Goal: Information Seeking & Learning: Learn about a topic

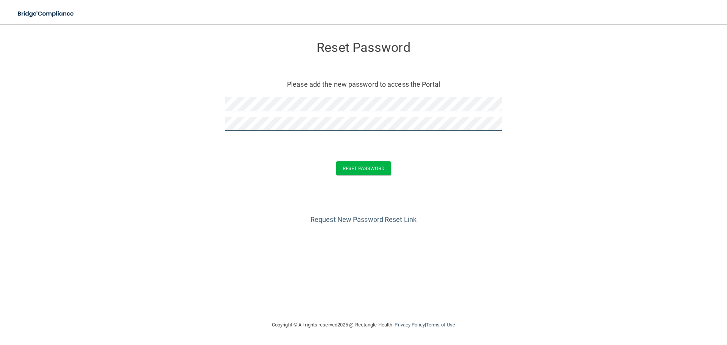
click at [336, 161] on button "Reset Password" at bounding box center [363, 168] width 55 height 14
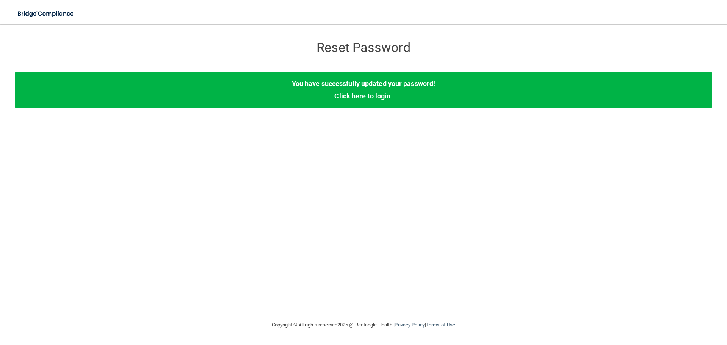
click at [351, 95] on link "Click here to login" at bounding box center [362, 96] width 56 height 8
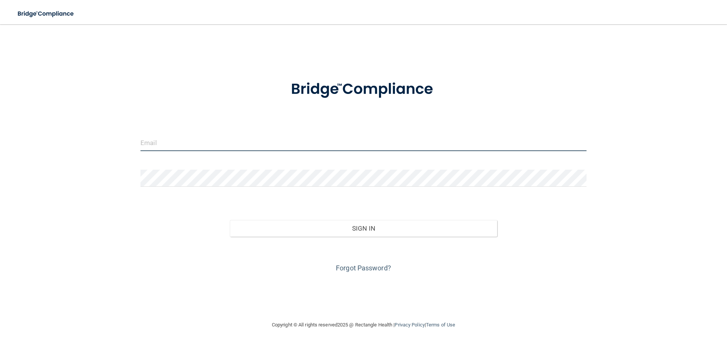
click at [162, 139] on input "email" at bounding box center [363, 142] width 446 height 17
type input "[EMAIL_ADDRESS][DOMAIN_NAME]"
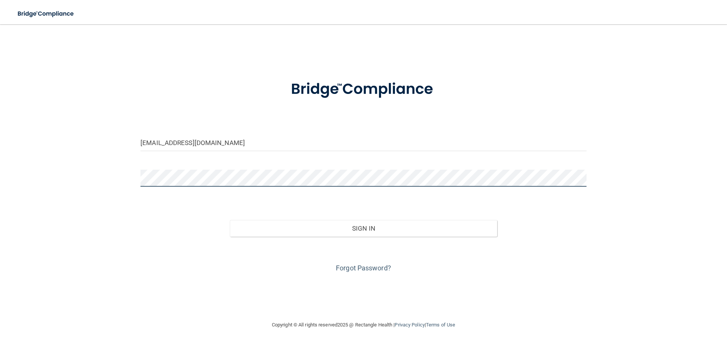
click at [230, 220] on button "Sign In" at bounding box center [364, 228] width 268 height 17
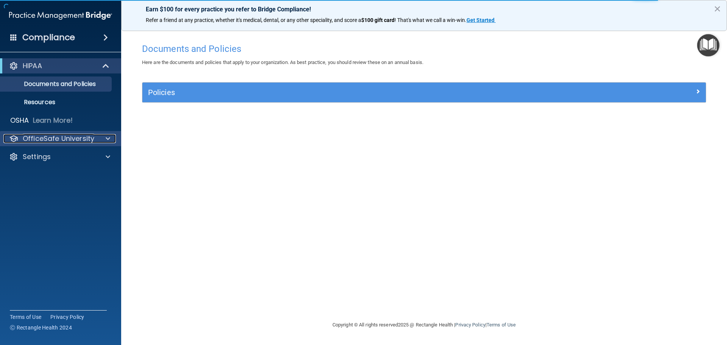
click at [58, 138] on p "OfficeSafe University" at bounding box center [59, 138] width 72 height 9
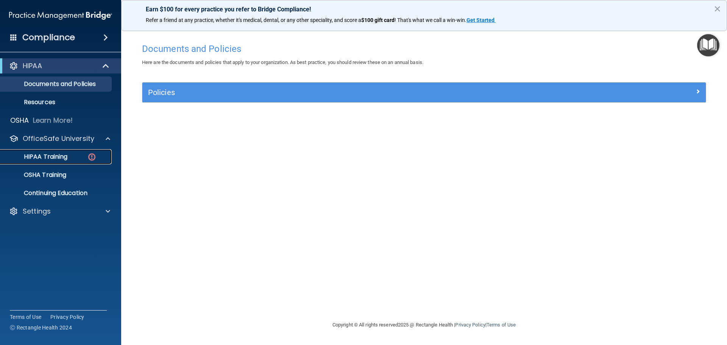
click at [73, 156] on div "HIPAA Training" at bounding box center [56, 157] width 103 height 8
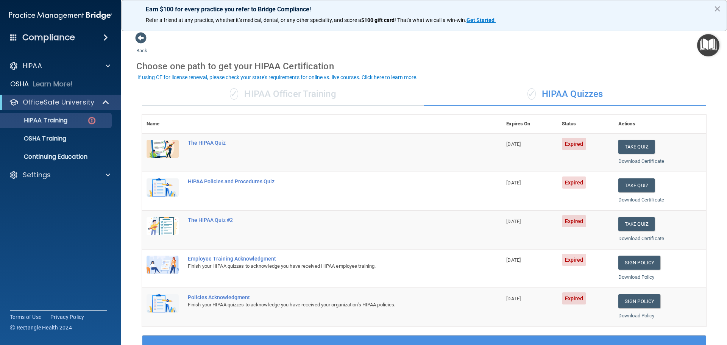
click at [569, 142] on span "Expired" at bounding box center [574, 144] width 25 height 12
click at [570, 147] on span "Expired" at bounding box center [574, 144] width 25 height 12
click at [642, 148] on button "Take Quiz" at bounding box center [636, 147] width 36 height 14
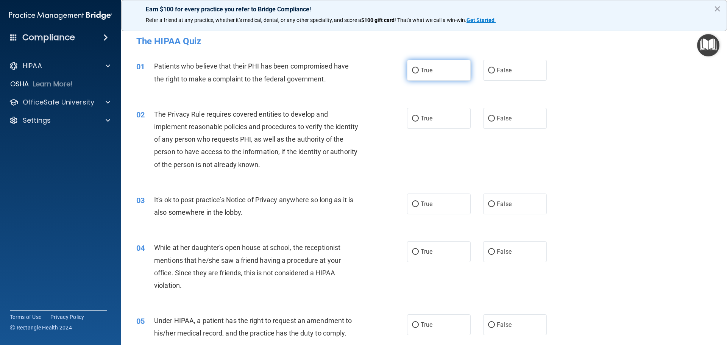
click at [412, 70] on input "True" at bounding box center [415, 71] width 7 height 6
radio input "true"
click at [414, 119] on input "True" at bounding box center [415, 119] width 7 height 6
radio input "true"
click at [412, 202] on input "True" at bounding box center [415, 204] width 7 height 6
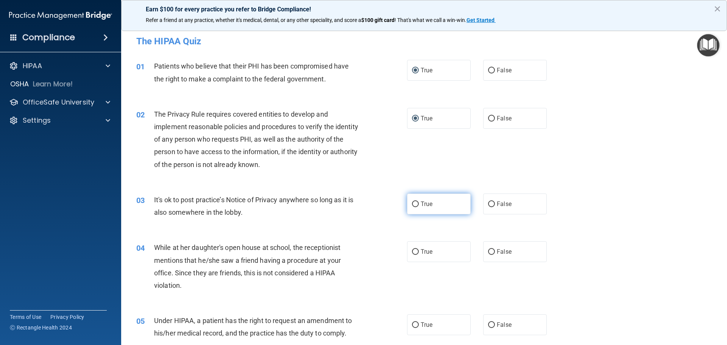
radio input "true"
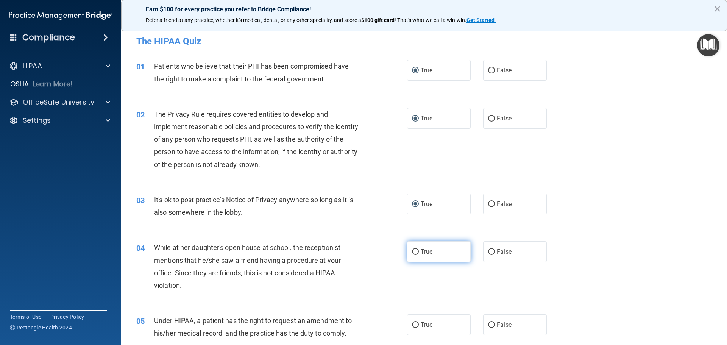
scroll to position [76, 0]
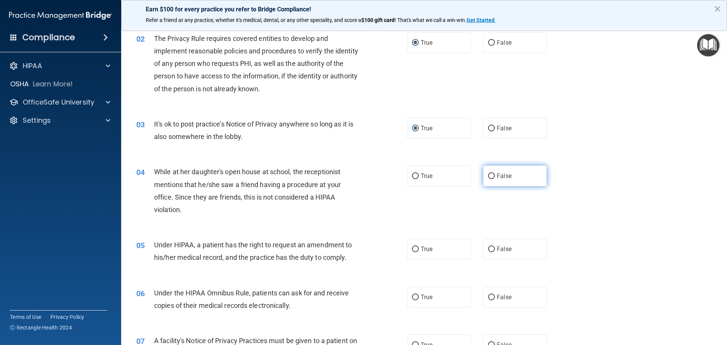
click at [488, 177] on input "False" at bounding box center [491, 176] width 7 height 6
radio input "true"
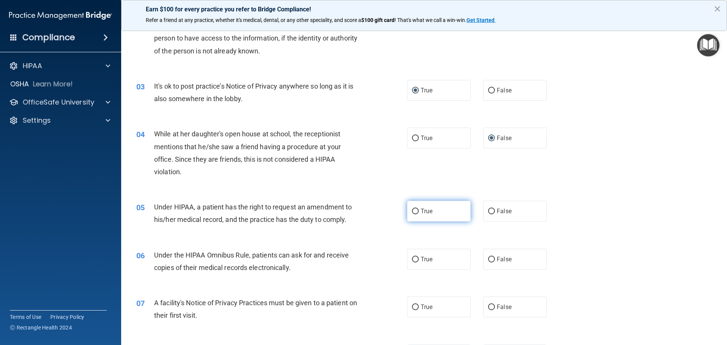
click at [412, 209] on input "True" at bounding box center [415, 212] width 7 height 6
radio input "true"
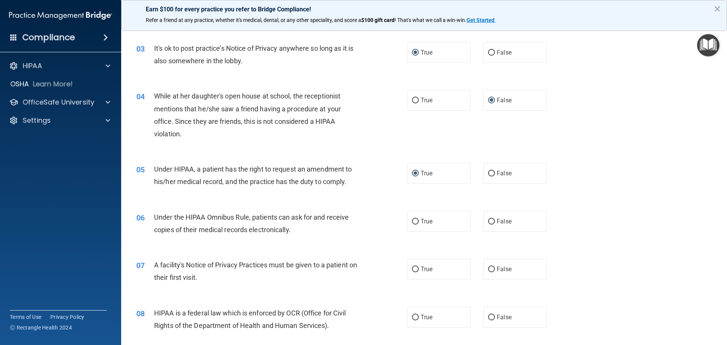
scroll to position [227, 0]
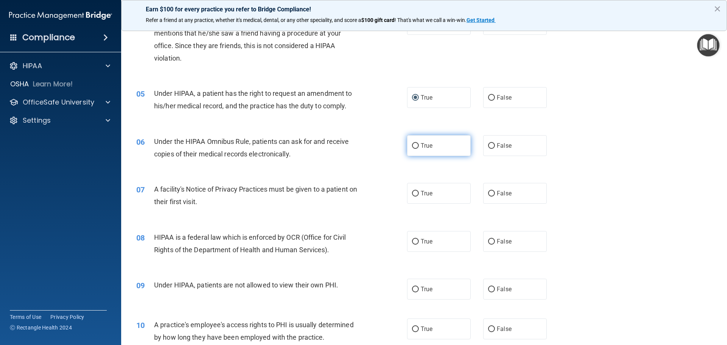
click at [412, 145] on input "True" at bounding box center [415, 146] width 7 height 6
radio input "true"
click at [412, 193] on input "True" at bounding box center [415, 194] width 7 height 6
radio input "true"
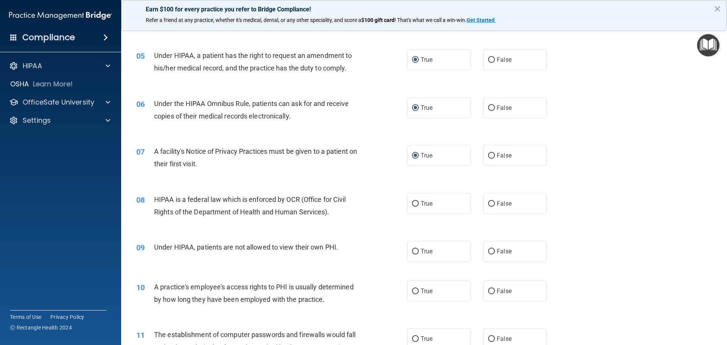
scroll to position [303, 0]
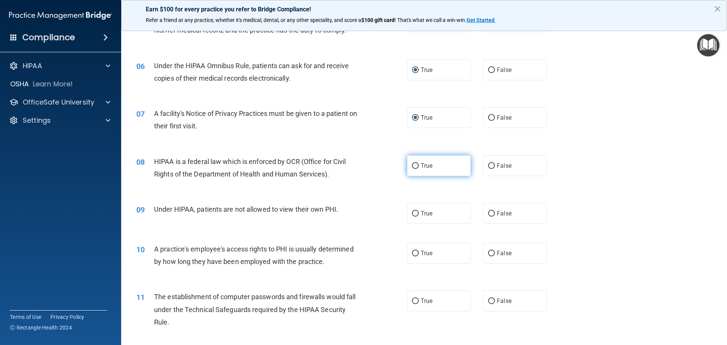
click at [415, 165] on input "True" at bounding box center [415, 166] width 7 height 6
radio input "true"
click at [488, 212] on input "False" at bounding box center [491, 214] width 7 height 6
radio input "true"
click at [488, 253] on input "False" at bounding box center [491, 254] width 7 height 6
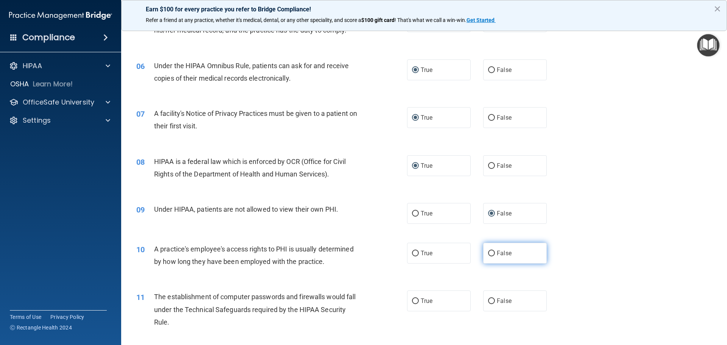
radio input "true"
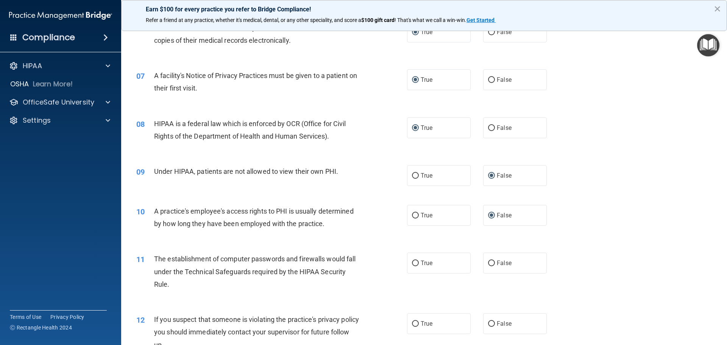
scroll to position [379, 0]
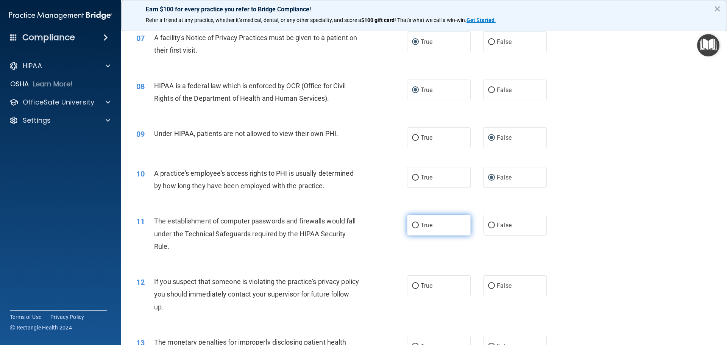
click at [412, 224] on input "True" at bounding box center [415, 226] width 7 height 6
radio input "true"
click at [412, 286] on input "True" at bounding box center [415, 286] width 7 height 6
radio input "true"
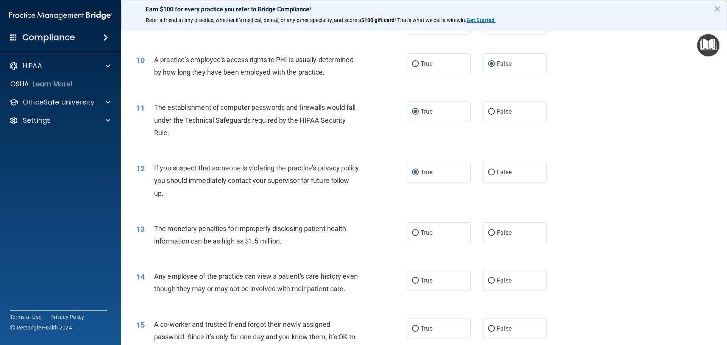
scroll to position [530, 0]
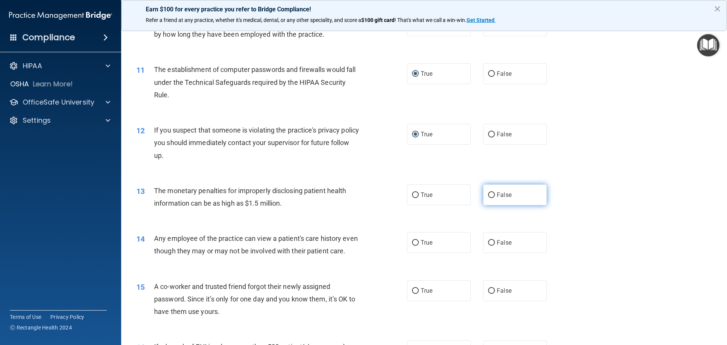
click at [489, 195] on input "False" at bounding box center [491, 195] width 7 height 6
radio input "true"
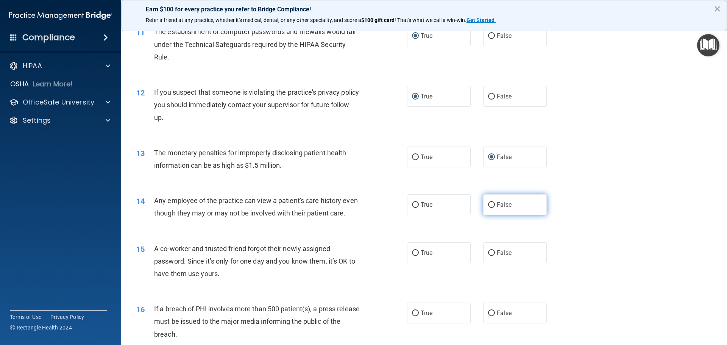
click at [490, 204] on input "False" at bounding box center [491, 205] width 7 height 6
radio input "true"
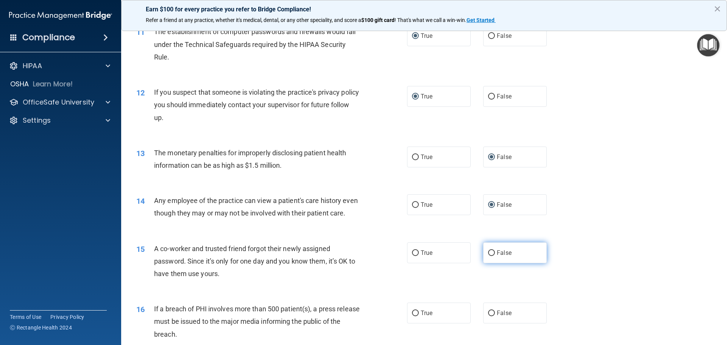
click at [489, 256] on input "False" at bounding box center [491, 253] width 7 height 6
radio input "true"
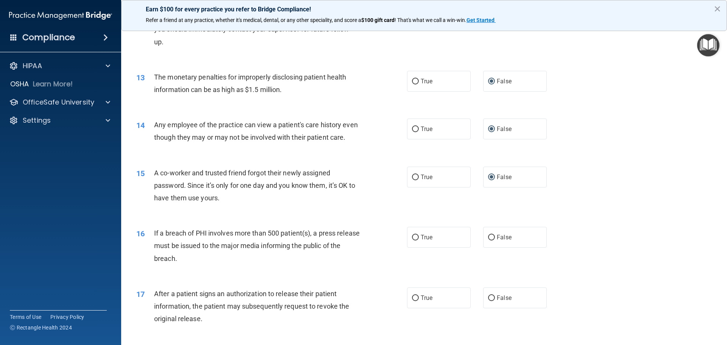
scroll to position [682, 0]
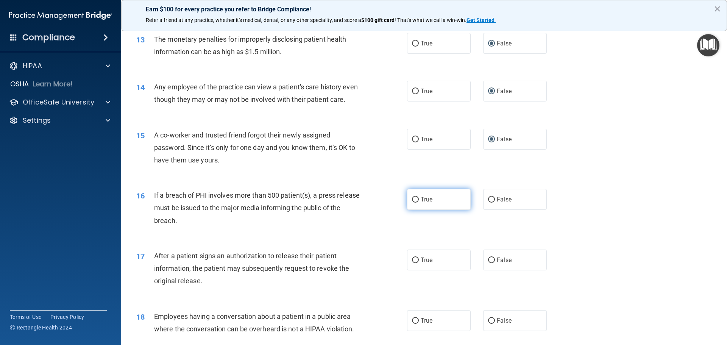
click at [416, 210] on label "True" at bounding box center [439, 199] width 64 height 21
click at [416, 203] on input "True" at bounding box center [415, 200] width 7 height 6
radio input "true"
click at [412, 263] on input "True" at bounding box center [415, 260] width 7 height 6
radio input "true"
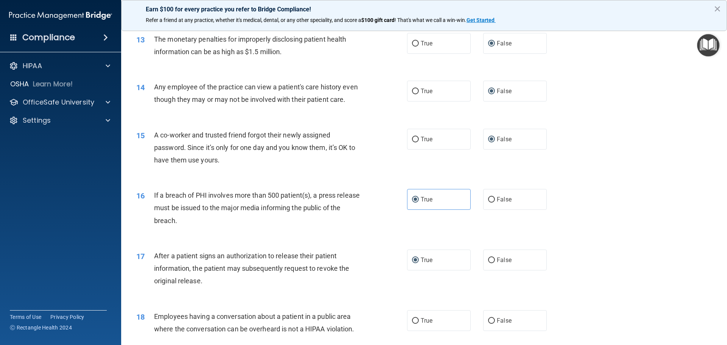
scroll to position [795, 0]
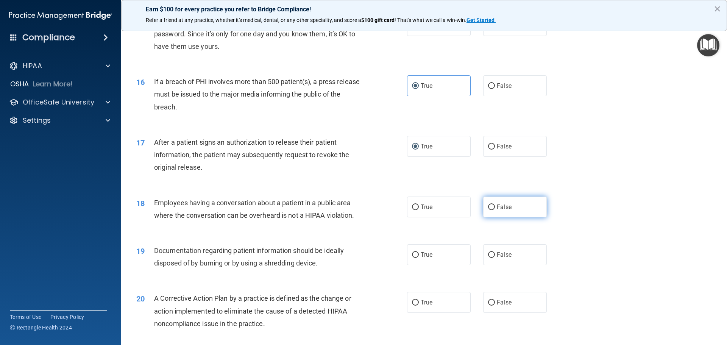
click at [489, 210] on input "False" at bounding box center [491, 207] width 7 height 6
radio input "true"
click at [413, 258] on input "True" at bounding box center [415, 255] width 7 height 6
radio input "true"
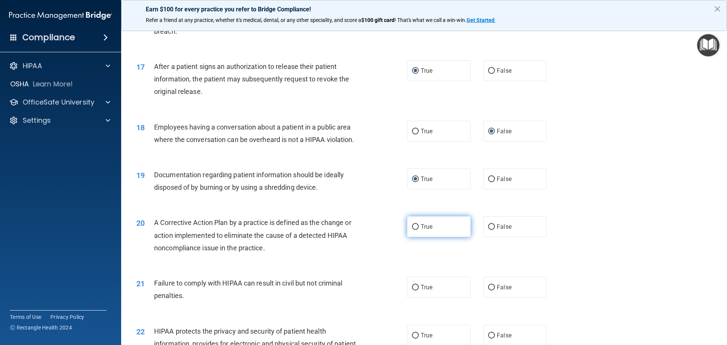
click at [412, 230] on input "True" at bounding box center [415, 227] width 7 height 6
radio input "true"
click at [488, 290] on input "False" at bounding box center [491, 288] width 7 height 6
radio input "true"
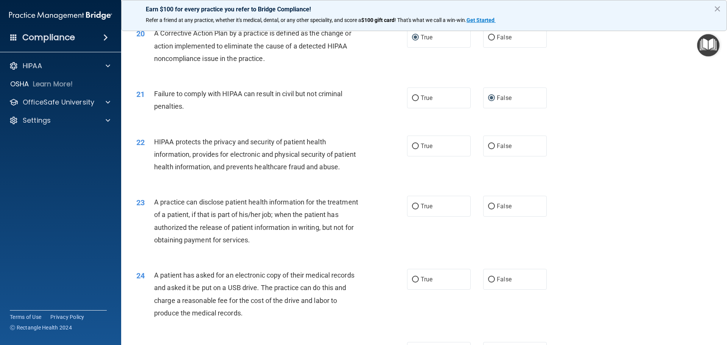
scroll to position [1022, 0]
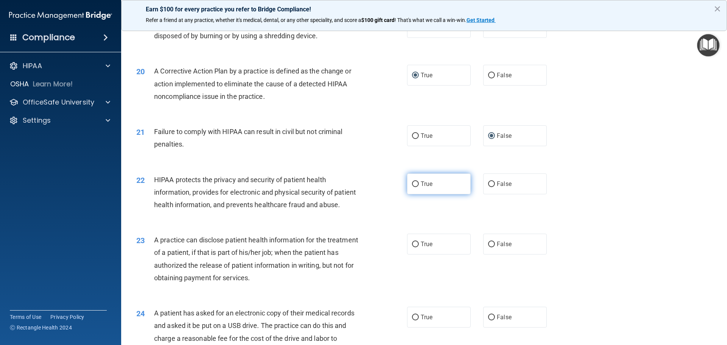
click at [412, 187] on input "True" at bounding box center [415, 184] width 7 height 6
radio input "true"
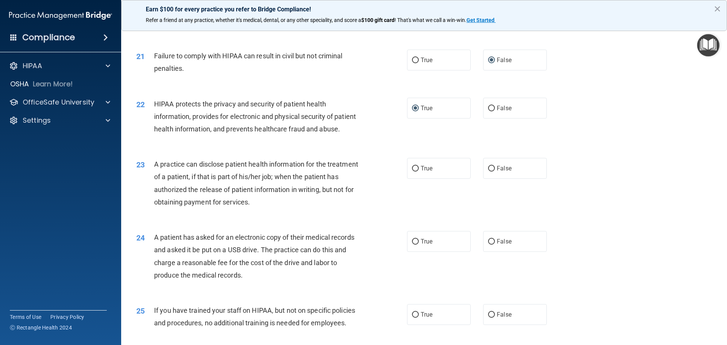
scroll to position [1136, 0]
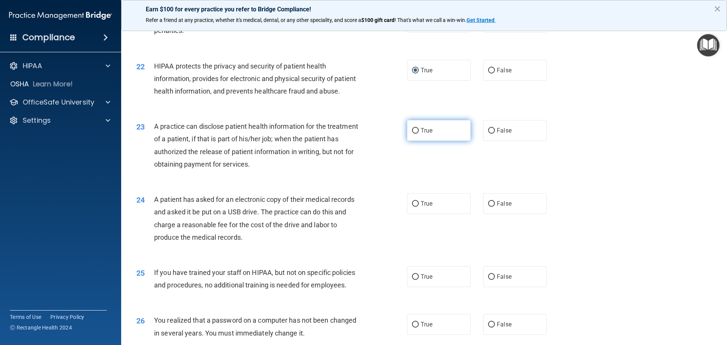
click at [414, 134] on input "True" at bounding box center [415, 131] width 7 height 6
radio input "true"
click at [488, 207] on input "False" at bounding box center [491, 204] width 7 height 6
radio input "true"
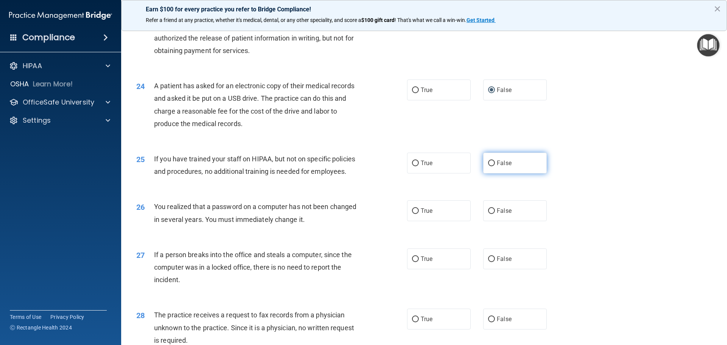
click at [488, 166] on input "False" at bounding box center [491, 164] width 7 height 6
radio input "true"
click at [412, 214] on input "True" at bounding box center [415, 211] width 7 height 6
radio input "true"
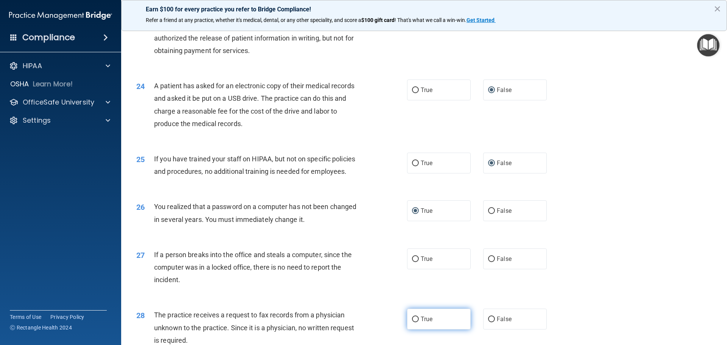
scroll to position [1325, 0]
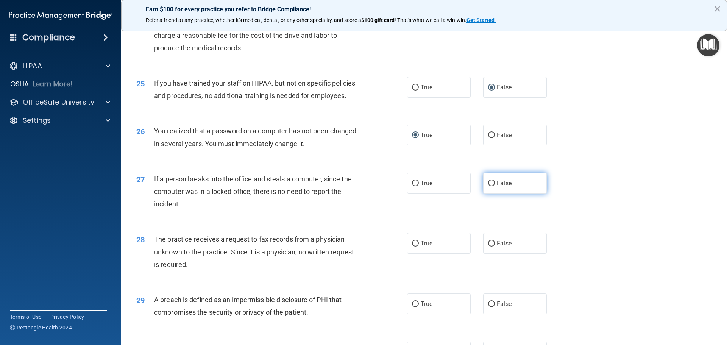
click at [488, 186] on input "False" at bounding box center [491, 184] width 7 height 6
radio input "true"
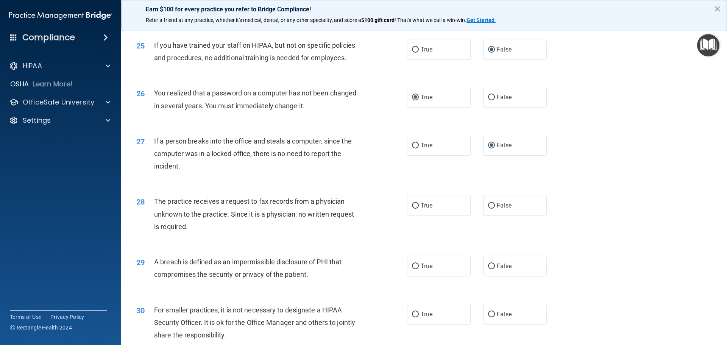
scroll to position [1401, 0]
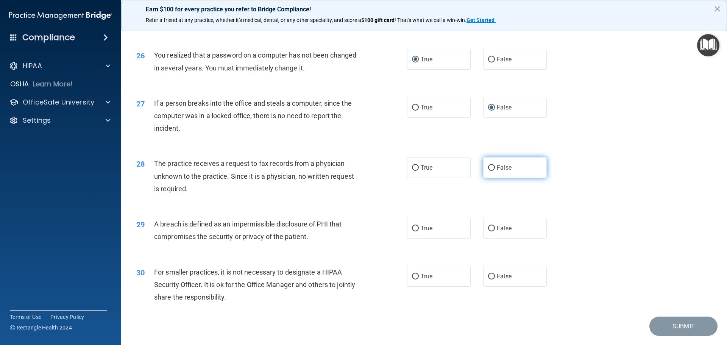
click at [488, 171] on input "False" at bounding box center [491, 168] width 7 height 6
radio input "true"
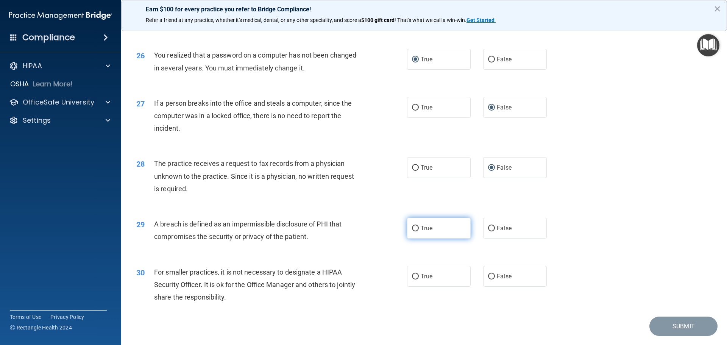
click at [412, 231] on input "True" at bounding box center [415, 229] width 7 height 6
radio input "true"
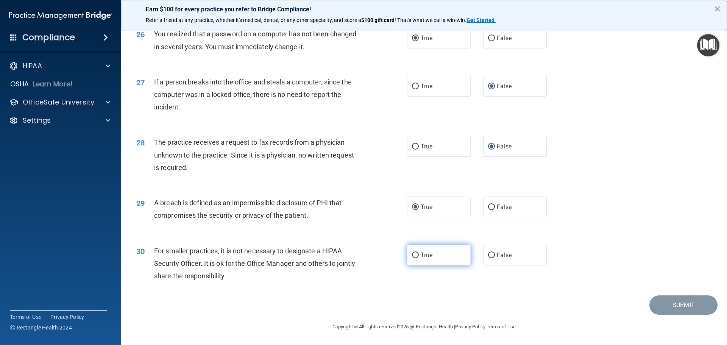
click at [413, 254] on input "True" at bounding box center [415, 256] width 7 height 6
radio input "true"
click at [680, 305] on button "Submit" at bounding box center [683, 304] width 68 height 19
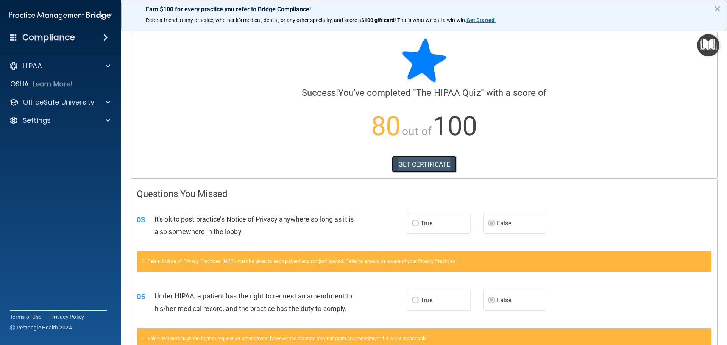
click at [414, 163] on link "GET CERTIFICATE" at bounding box center [424, 164] width 65 height 17
click at [74, 104] on p "OfficeSafe University" at bounding box center [59, 102] width 72 height 9
click at [61, 121] on p "HIPAA Training" at bounding box center [36, 121] width 62 height 8
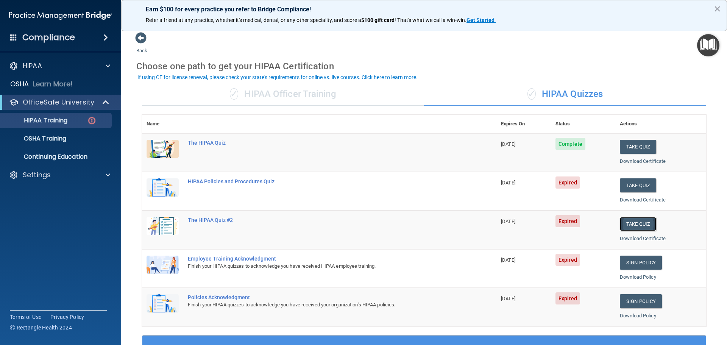
click at [632, 223] on button "Take Quiz" at bounding box center [638, 224] width 36 height 14
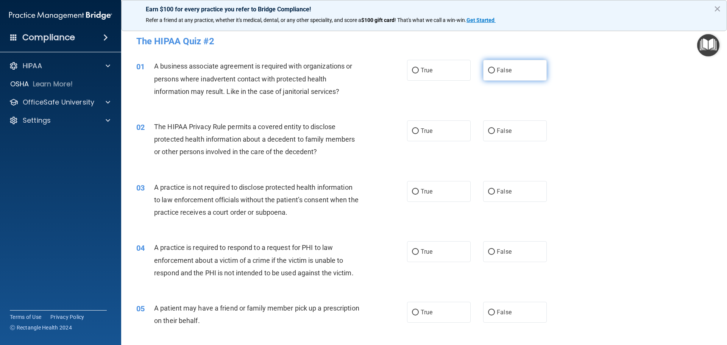
click at [488, 70] on input "False" at bounding box center [491, 71] width 7 height 6
radio input "true"
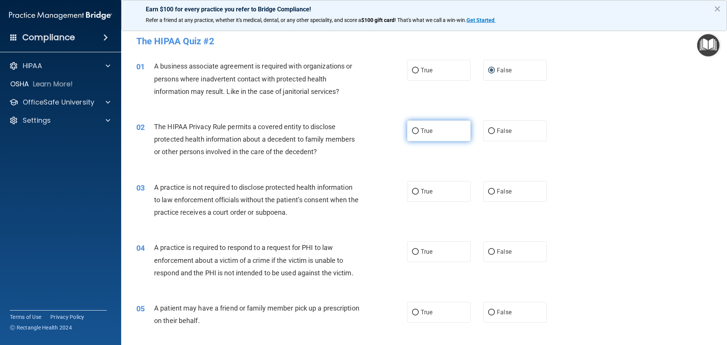
click at [412, 129] on input "True" at bounding box center [415, 131] width 7 height 6
radio input "true"
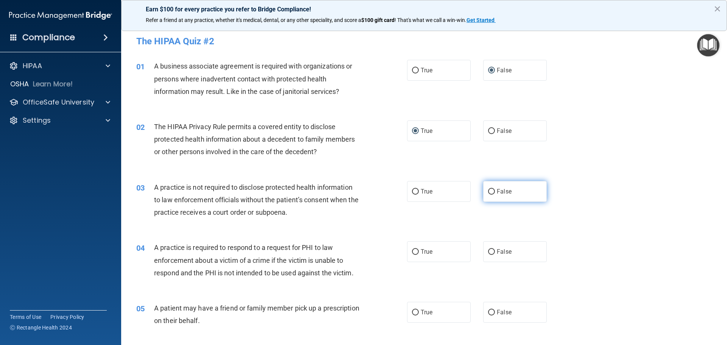
click at [488, 192] on input "False" at bounding box center [491, 192] width 7 height 6
radio input "true"
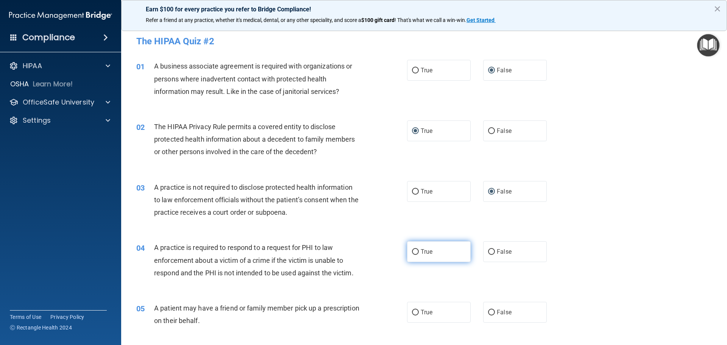
click at [412, 251] on input "True" at bounding box center [415, 252] width 7 height 6
radio input "true"
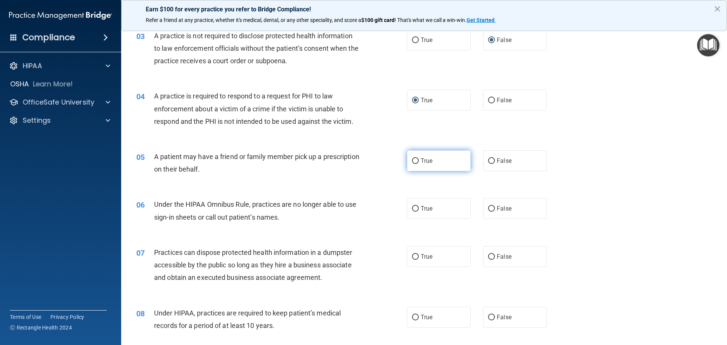
click at [414, 161] on input "True" at bounding box center [415, 161] width 7 height 6
radio input "true"
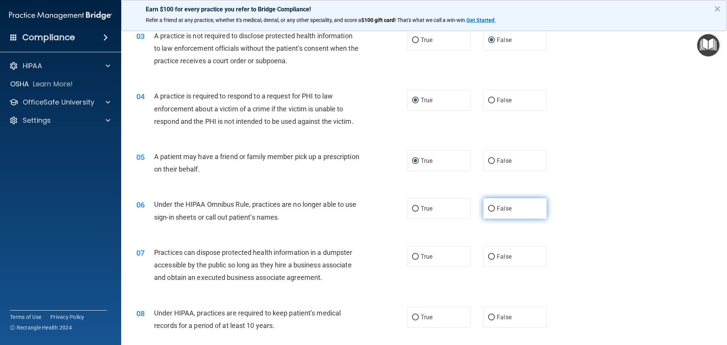
click at [488, 208] on input "False" at bounding box center [491, 209] width 7 height 6
radio input "true"
click at [489, 257] on input "False" at bounding box center [491, 257] width 7 height 6
radio input "true"
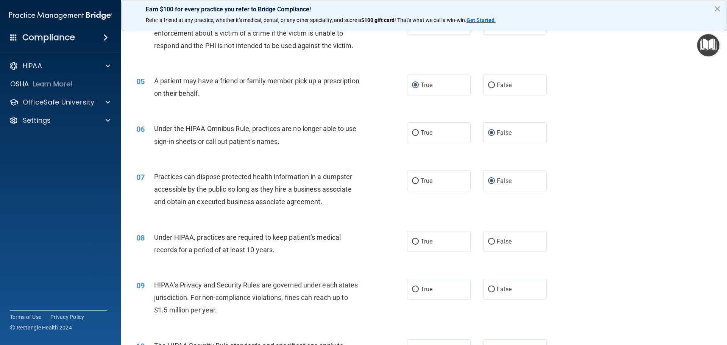
scroll to position [265, 0]
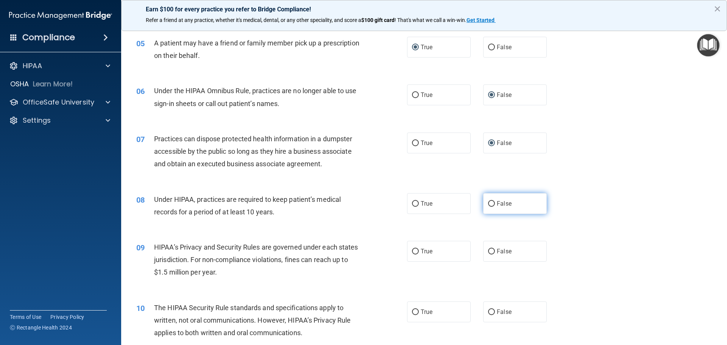
click at [488, 203] on input "False" at bounding box center [491, 204] width 7 height 6
radio input "true"
click at [490, 250] on input "False" at bounding box center [491, 252] width 7 height 6
radio input "true"
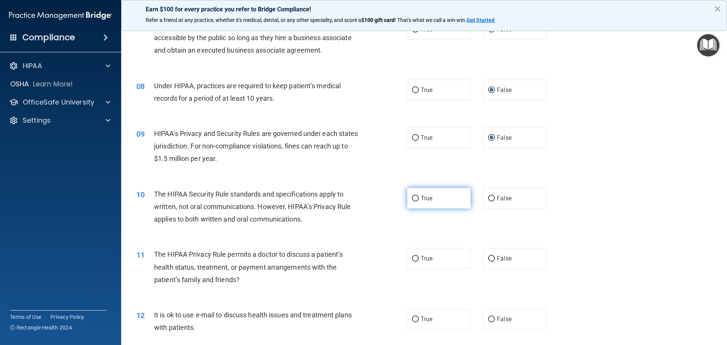
click at [413, 197] on input "True" at bounding box center [415, 199] width 7 height 6
radio input "true"
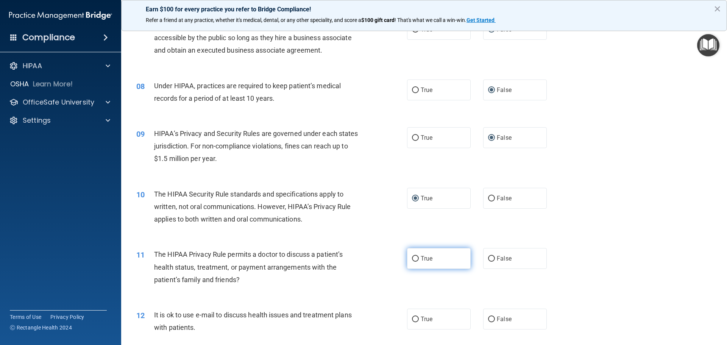
click at [413, 259] on input "True" at bounding box center [415, 259] width 7 height 6
radio input "true"
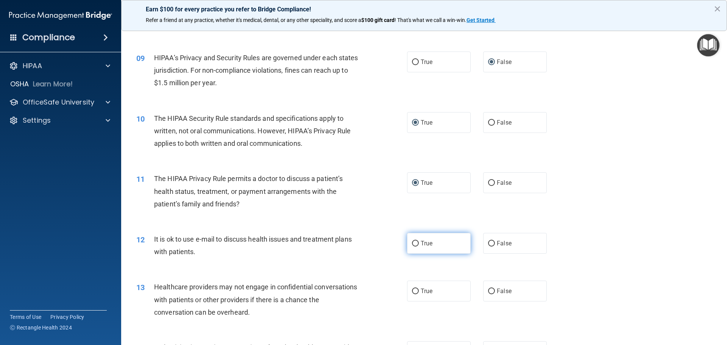
click at [414, 243] on input "True" at bounding box center [415, 244] width 7 height 6
radio input "true"
click at [488, 290] on input "False" at bounding box center [491, 292] width 7 height 6
radio input "true"
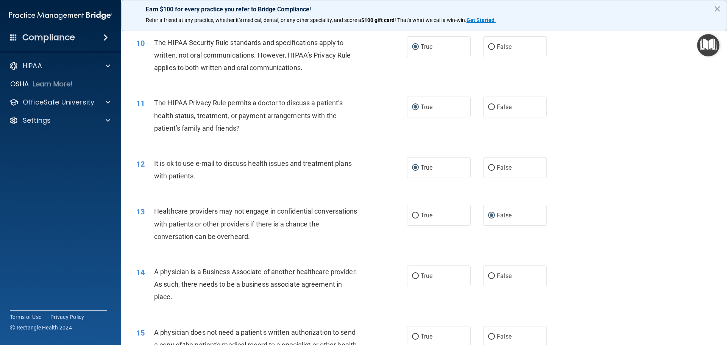
scroll to position [568, 0]
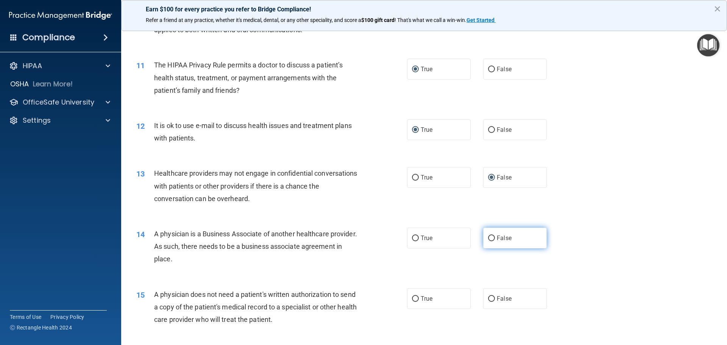
click at [488, 238] on input "False" at bounding box center [491, 239] width 7 height 6
radio input "true"
click at [412, 297] on input "True" at bounding box center [415, 299] width 7 height 6
radio input "true"
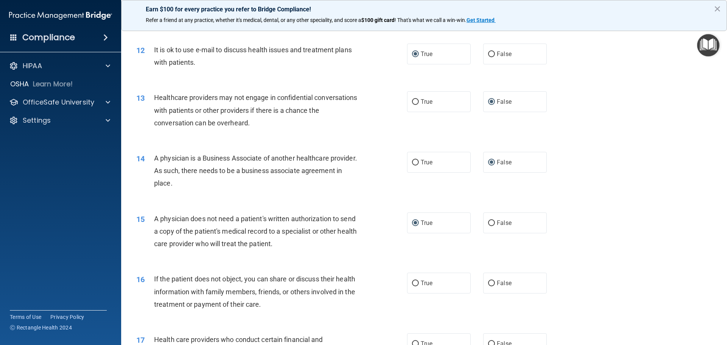
scroll to position [719, 0]
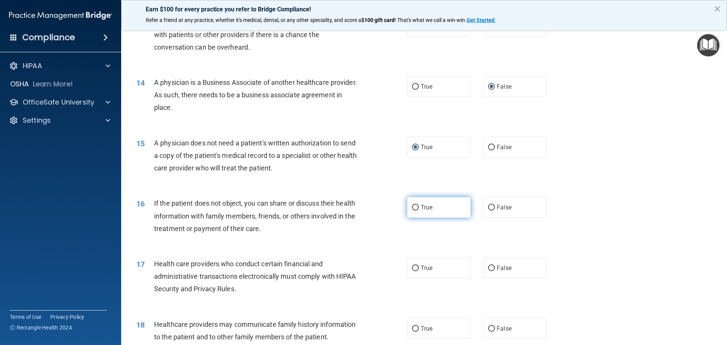
click at [412, 208] on input "True" at bounding box center [415, 208] width 7 height 6
radio input "true"
click at [413, 268] on input "True" at bounding box center [415, 268] width 7 height 6
radio input "true"
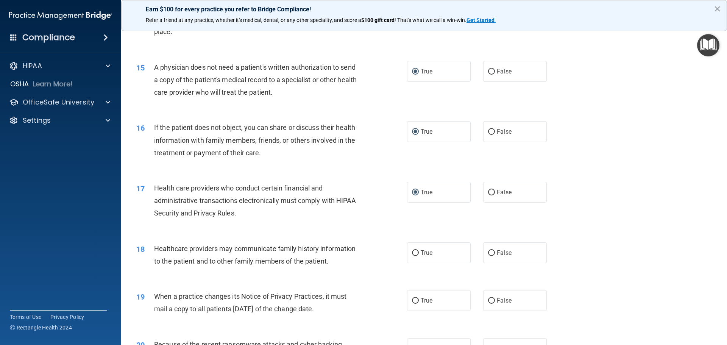
scroll to position [833, 0]
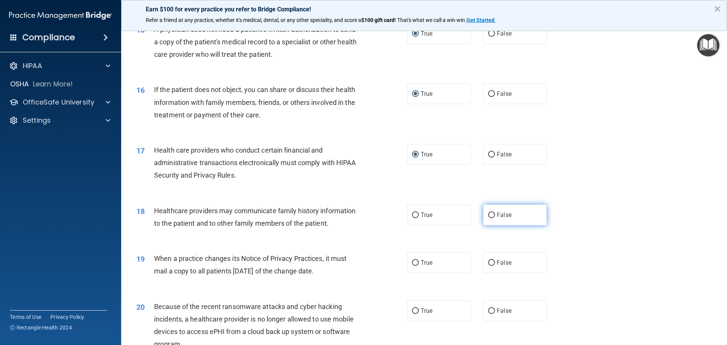
click at [488, 215] on input "False" at bounding box center [491, 215] width 7 height 6
radio input "true"
click at [488, 263] on input "False" at bounding box center [491, 263] width 7 height 6
radio input "true"
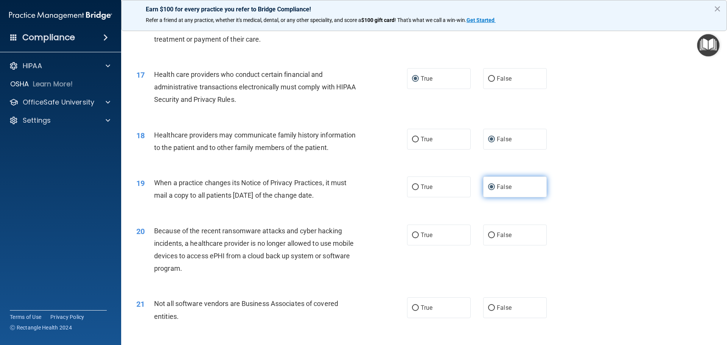
scroll to position [947, 0]
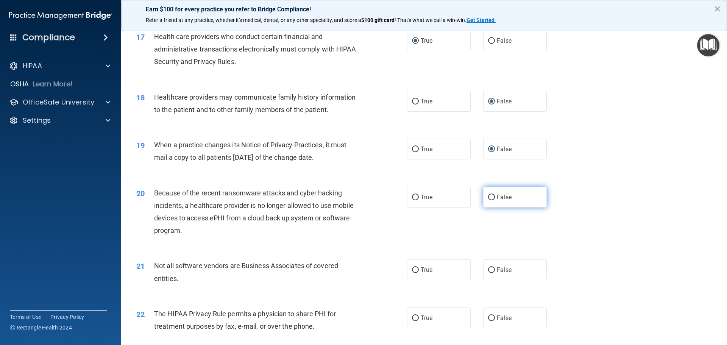
click at [489, 197] on input "False" at bounding box center [491, 198] width 7 height 6
radio input "true"
click at [413, 268] on input "True" at bounding box center [415, 270] width 7 height 6
radio input "true"
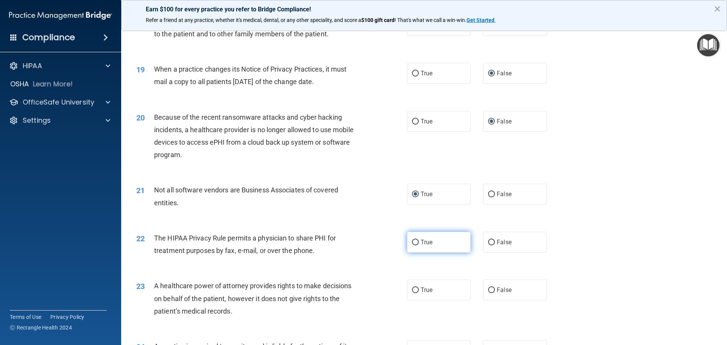
click at [413, 242] on input "True" at bounding box center [415, 243] width 7 height 6
radio input "true"
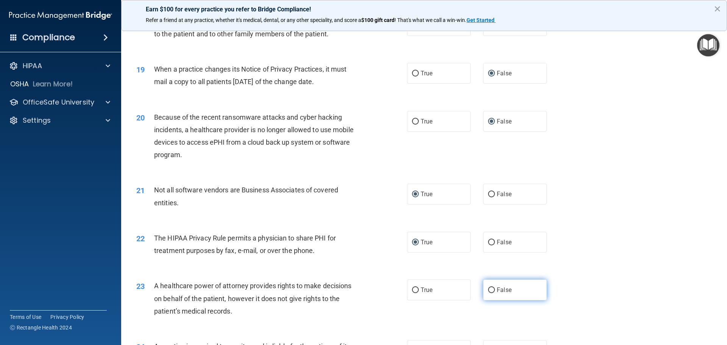
click at [488, 290] on input "False" at bounding box center [491, 290] width 7 height 6
radio input "true"
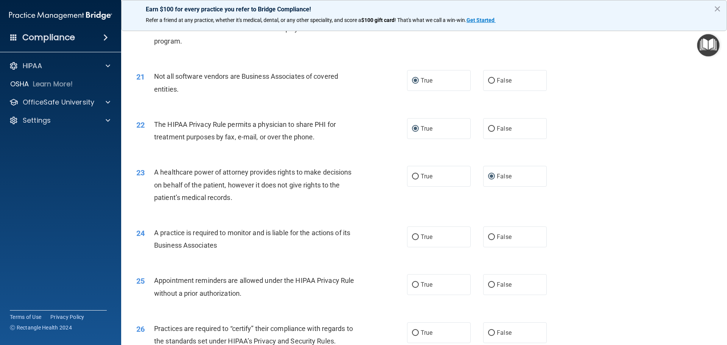
scroll to position [1174, 0]
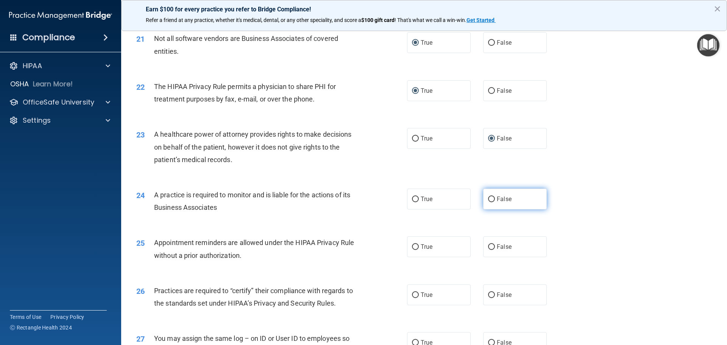
click at [488, 198] on input "False" at bounding box center [491, 200] width 7 height 6
radio input "true"
click at [412, 245] on input "True" at bounding box center [415, 247] width 7 height 6
radio input "true"
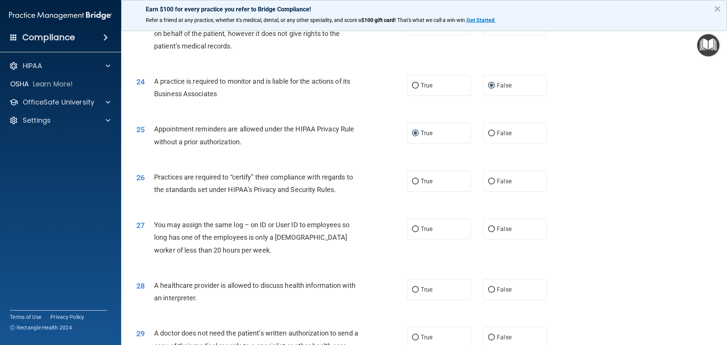
scroll to position [1249, 0]
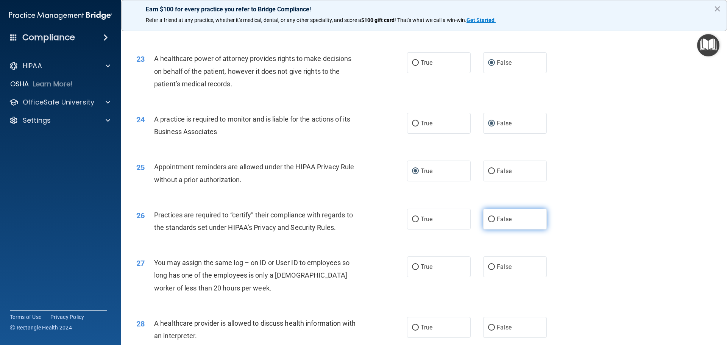
click at [488, 218] on input "False" at bounding box center [491, 220] width 7 height 6
radio input "true"
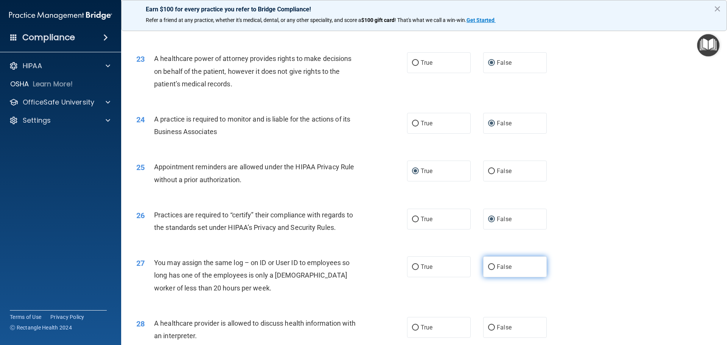
click at [488, 265] on input "False" at bounding box center [491, 267] width 7 height 6
radio input "true"
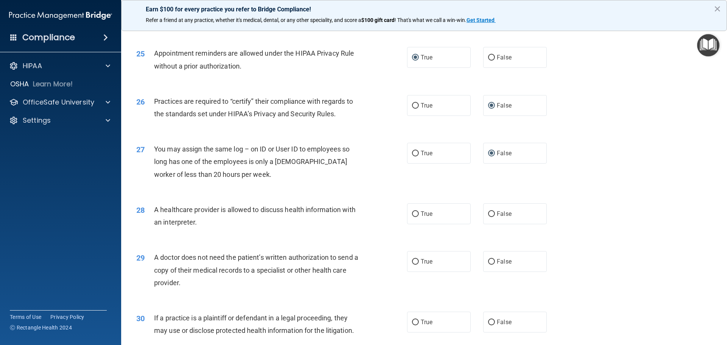
scroll to position [1401, 0]
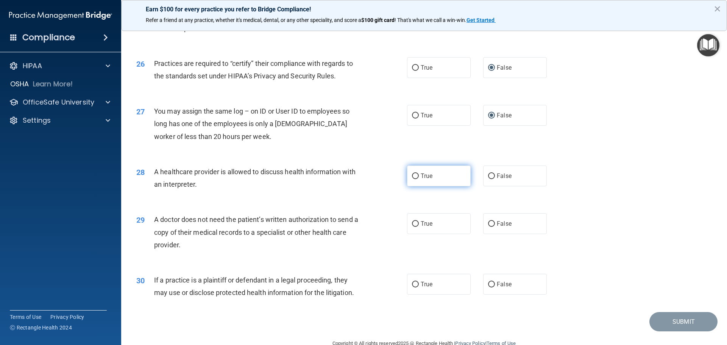
click at [412, 175] on input "True" at bounding box center [415, 176] width 7 height 6
radio input "true"
click at [412, 222] on input "True" at bounding box center [415, 224] width 7 height 6
radio input "true"
click at [412, 282] on input "True" at bounding box center [415, 285] width 7 height 6
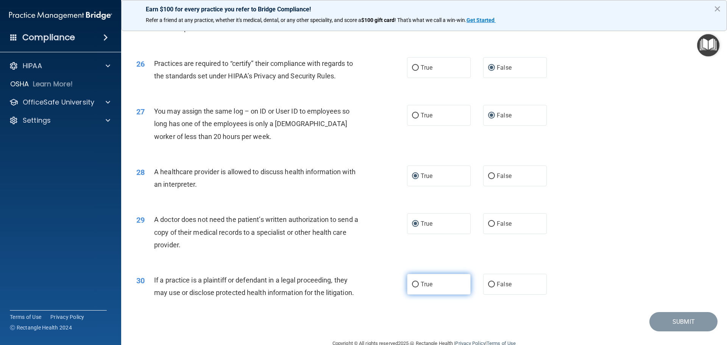
radio input "true"
click at [674, 322] on button "Submit" at bounding box center [683, 321] width 68 height 19
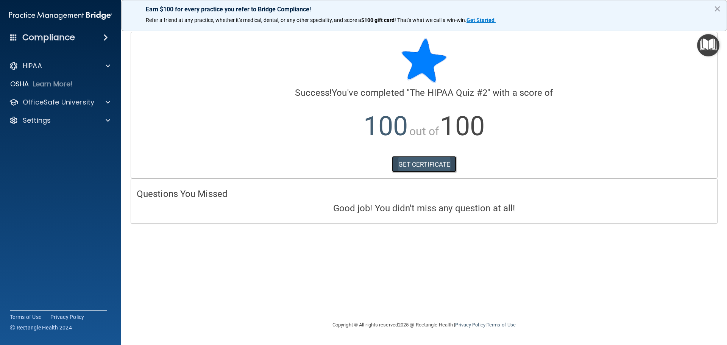
click at [427, 165] on link "GET CERTIFICATE" at bounding box center [424, 164] width 65 height 17
click at [48, 101] on p "OfficeSafe University" at bounding box center [59, 102] width 72 height 9
click at [75, 120] on div "HIPAA Training" at bounding box center [56, 121] width 103 height 8
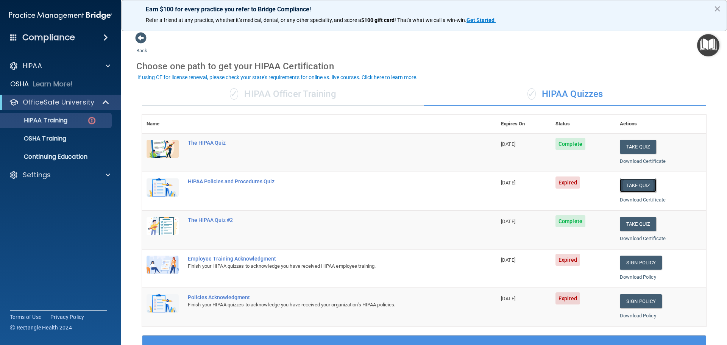
click at [636, 184] on button "Take Quiz" at bounding box center [638, 185] width 36 height 14
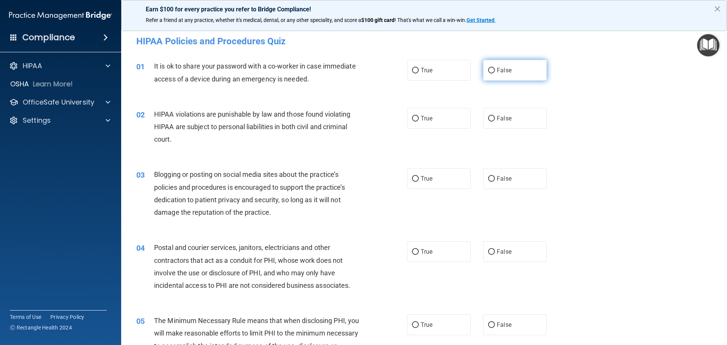
click at [488, 69] on input "False" at bounding box center [491, 71] width 7 height 6
radio input "true"
click at [412, 119] on input "True" at bounding box center [415, 119] width 7 height 6
radio input "true"
click at [488, 178] on input "False" at bounding box center [491, 179] width 7 height 6
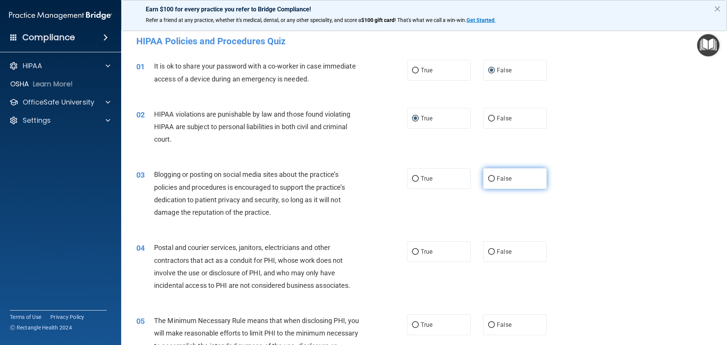
radio input "true"
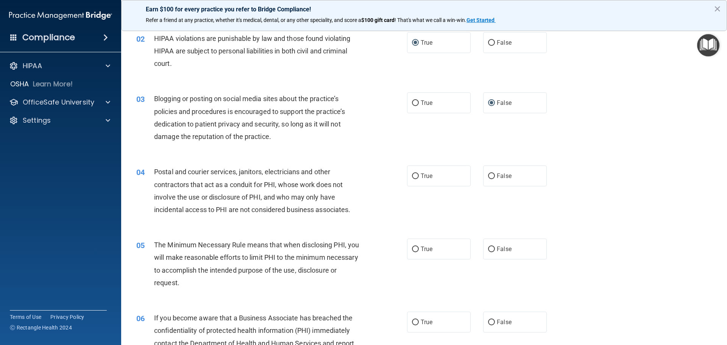
scroll to position [114, 0]
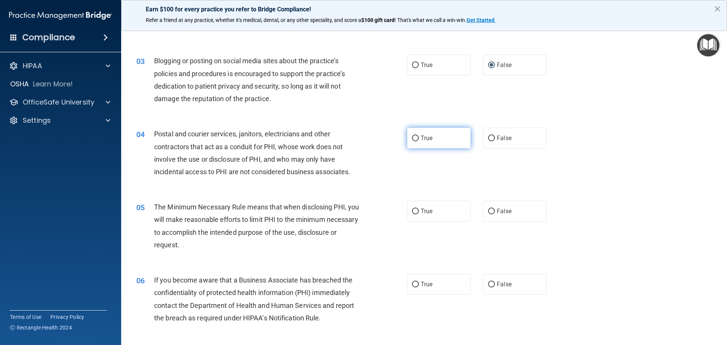
click at [412, 139] on input "True" at bounding box center [415, 139] width 7 height 6
radio input "true"
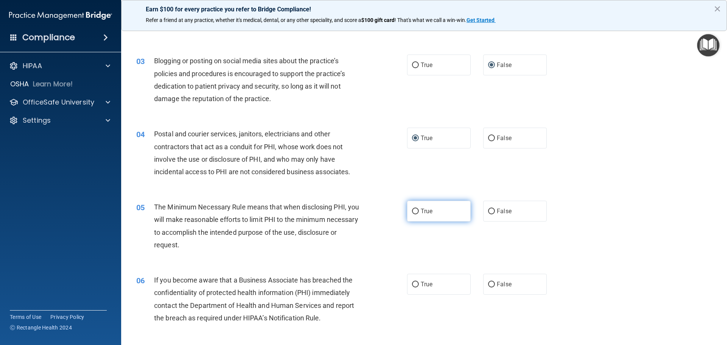
click at [413, 211] on input "True" at bounding box center [415, 212] width 7 height 6
radio input "true"
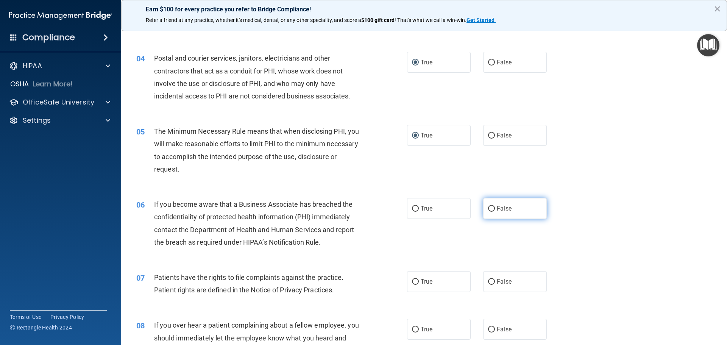
click at [488, 208] on input "False" at bounding box center [491, 209] width 7 height 6
radio input "true"
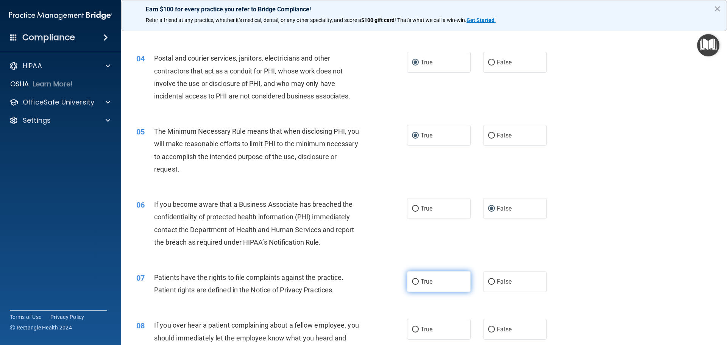
click at [414, 282] on input "True" at bounding box center [415, 282] width 7 height 6
radio input "true"
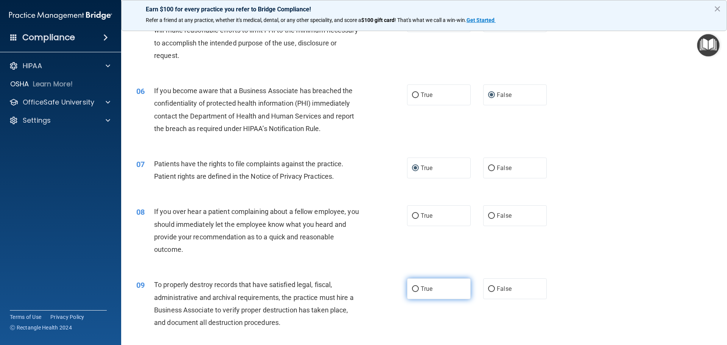
scroll to position [341, 0]
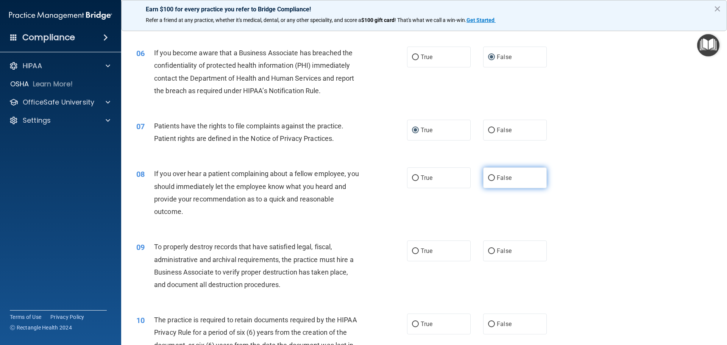
click at [488, 178] on input "False" at bounding box center [491, 178] width 7 height 6
radio input "true"
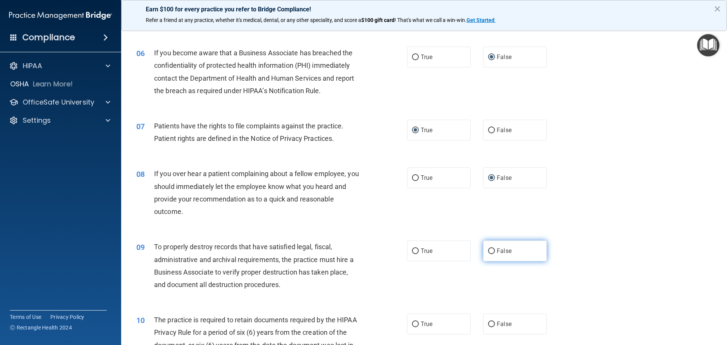
click at [488, 250] on input "False" at bounding box center [491, 251] width 7 height 6
radio input "true"
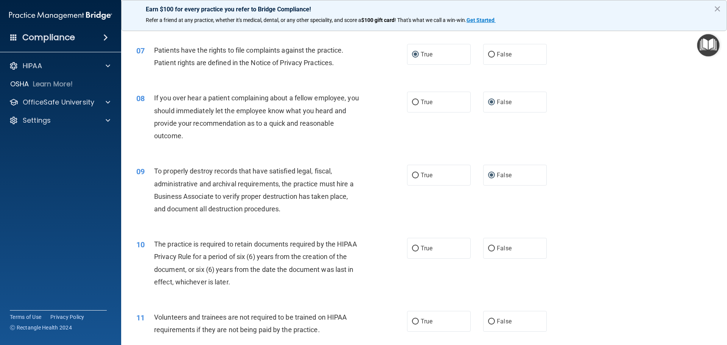
scroll to position [454, 0]
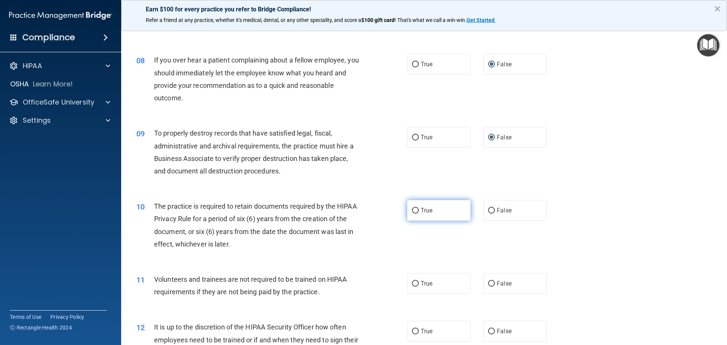
click at [412, 211] on input "True" at bounding box center [415, 211] width 7 height 6
radio input "true"
click at [488, 279] on label "False" at bounding box center [515, 283] width 64 height 21
click at [488, 281] on input "False" at bounding box center [491, 284] width 7 height 6
radio input "true"
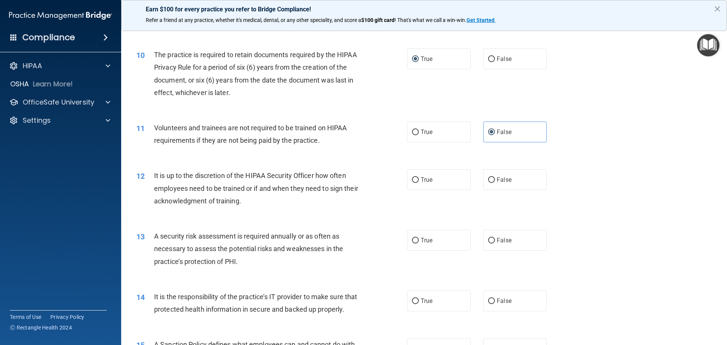
scroll to position [644, 0]
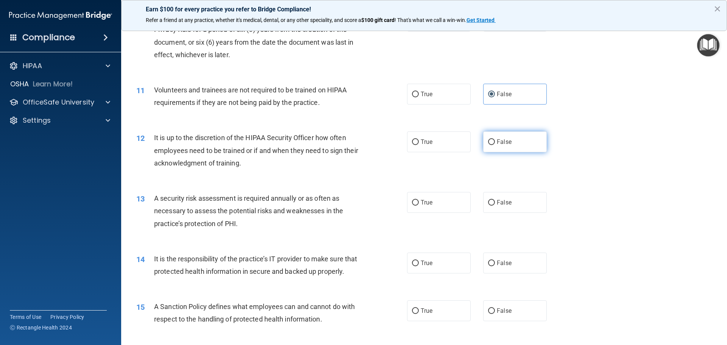
click at [488, 142] on input "False" at bounding box center [491, 142] width 7 height 6
radio input "true"
click at [412, 203] on input "True" at bounding box center [415, 203] width 7 height 6
radio input "true"
click at [488, 262] on input "False" at bounding box center [491, 263] width 7 height 6
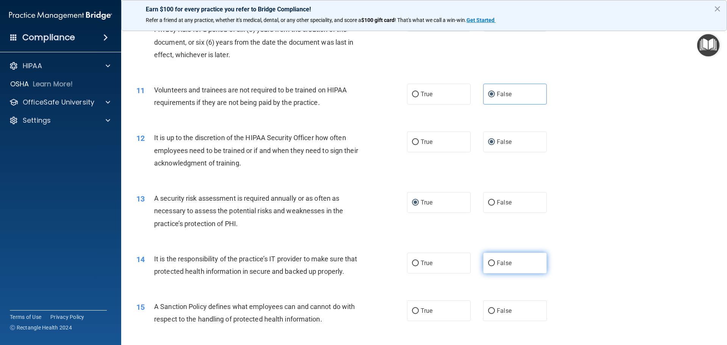
radio input "true"
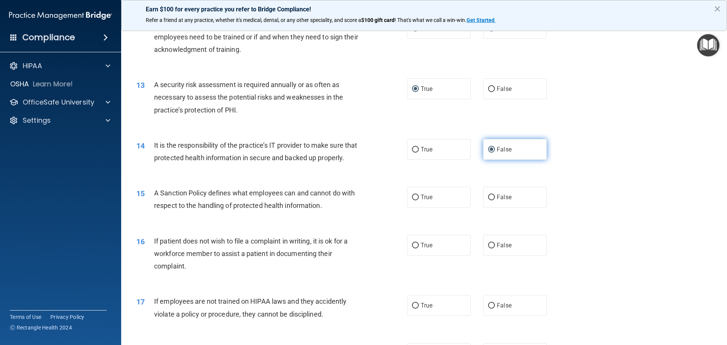
scroll to position [795, 0]
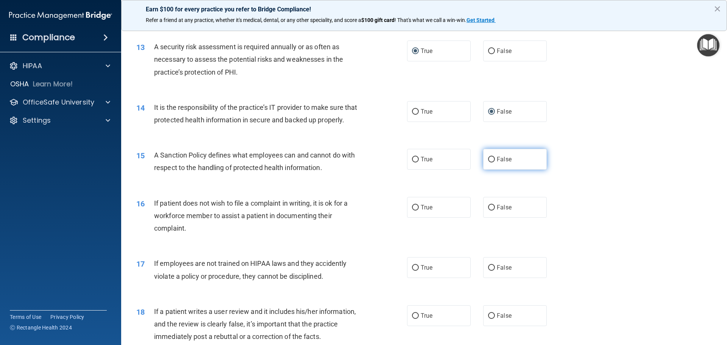
click at [488, 162] on input "False" at bounding box center [491, 160] width 7 height 6
radio input "true"
click at [412, 211] on input "True" at bounding box center [415, 208] width 7 height 6
radio input "true"
click at [488, 271] on input "False" at bounding box center [491, 268] width 7 height 6
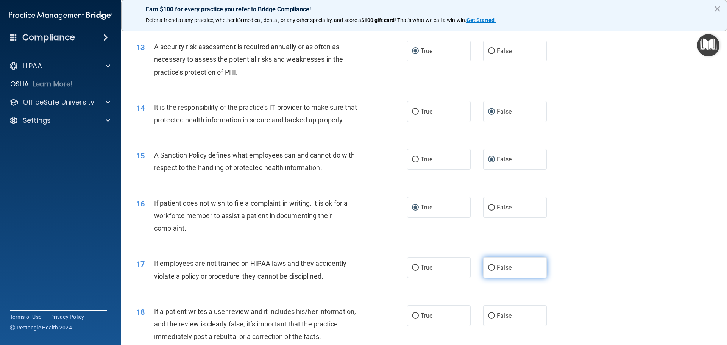
radio input "true"
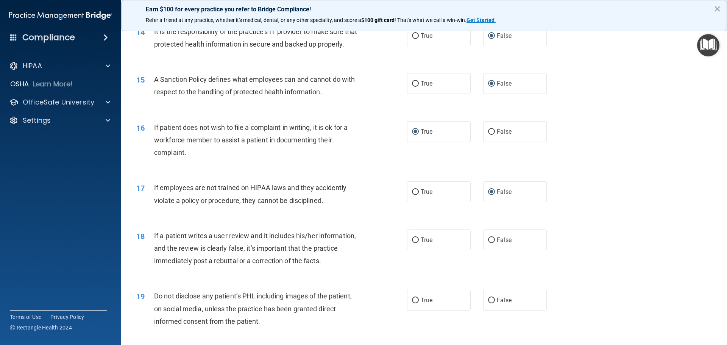
scroll to position [909, 0]
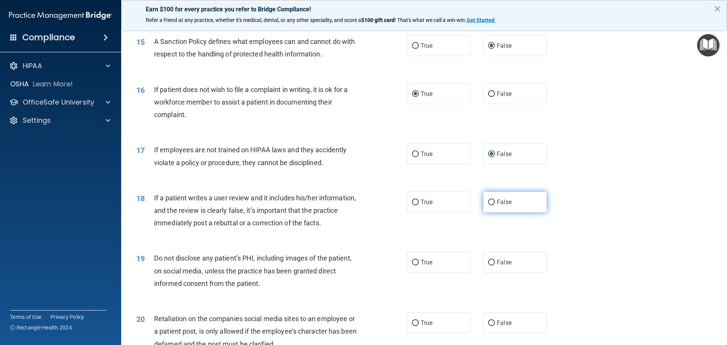
click at [488, 205] on input "False" at bounding box center [491, 203] width 7 height 6
radio input "true"
click at [412, 265] on input "True" at bounding box center [415, 263] width 7 height 6
radio input "true"
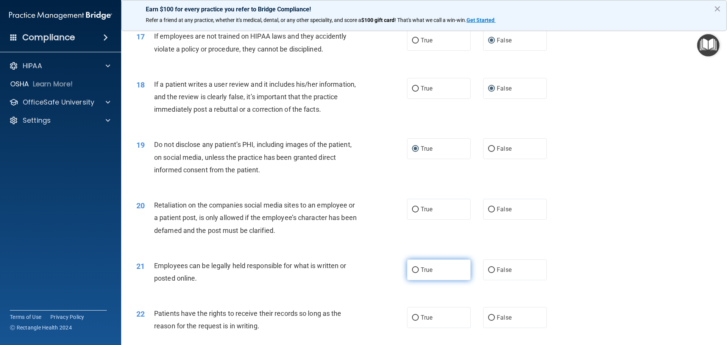
scroll to position [1060, 0]
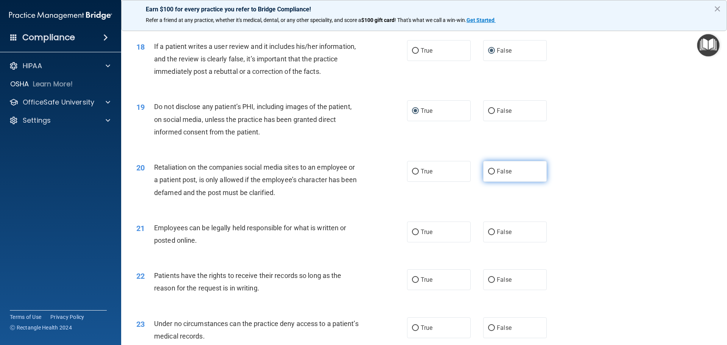
click at [488, 175] on input "False" at bounding box center [491, 172] width 7 height 6
radio input "true"
click at [412, 235] on input "True" at bounding box center [415, 232] width 7 height 6
radio input "true"
click at [488, 283] on input "False" at bounding box center [491, 280] width 7 height 6
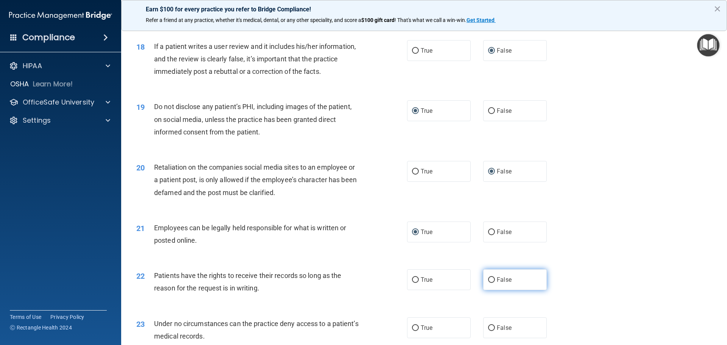
radio input "true"
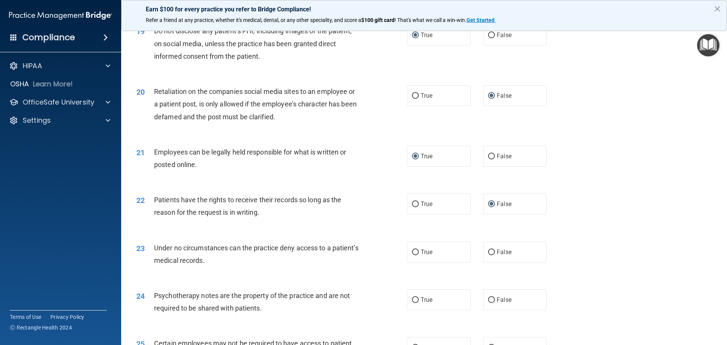
scroll to position [1174, 0]
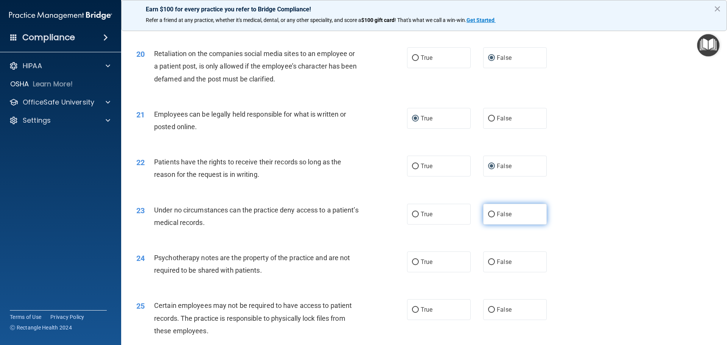
click at [490, 217] on input "False" at bounding box center [491, 215] width 7 height 6
radio input "true"
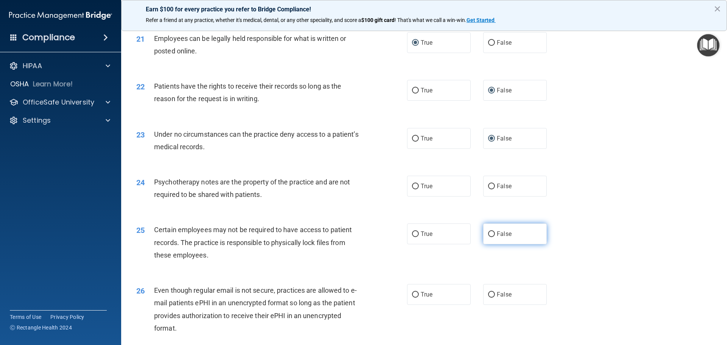
scroll to position [1287, 0]
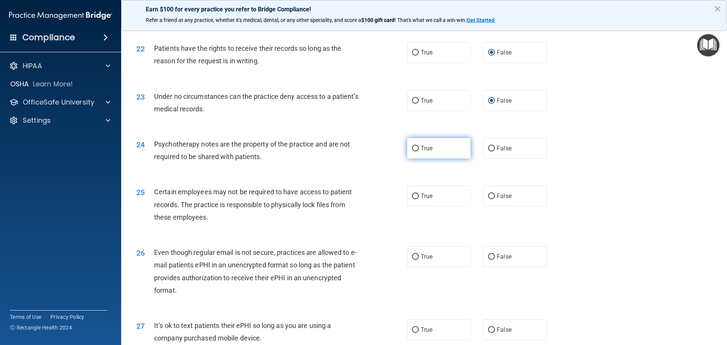
click at [412, 151] on input "True" at bounding box center [415, 149] width 7 height 6
radio input "true"
click at [413, 199] on input "True" at bounding box center [415, 196] width 7 height 6
radio input "true"
click at [413, 260] on input "True" at bounding box center [415, 257] width 7 height 6
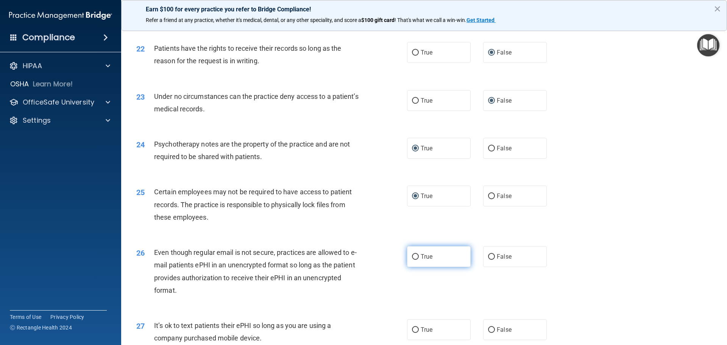
radio input "true"
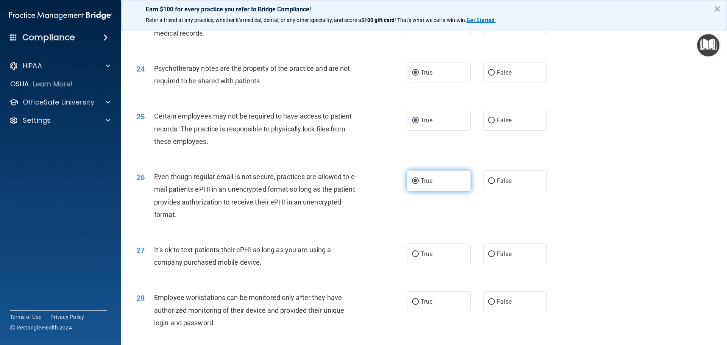
scroll to position [1439, 0]
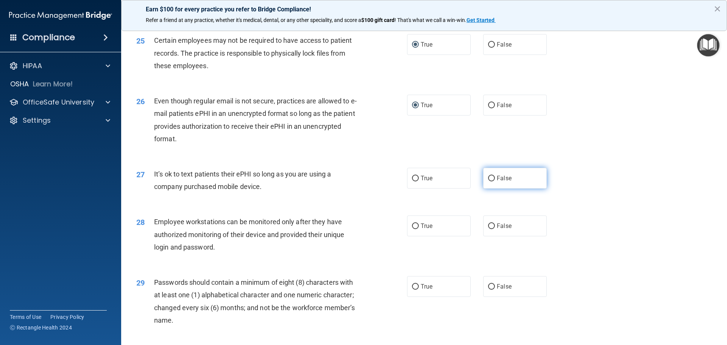
click at [488, 181] on input "False" at bounding box center [491, 179] width 7 height 6
radio input "true"
click at [488, 229] on input "False" at bounding box center [491, 226] width 7 height 6
radio input "true"
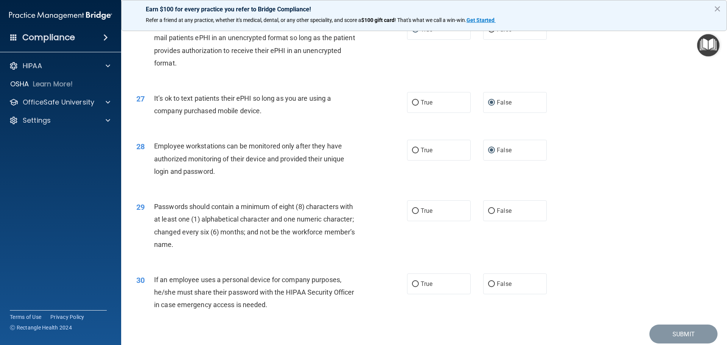
scroll to position [1552, 0]
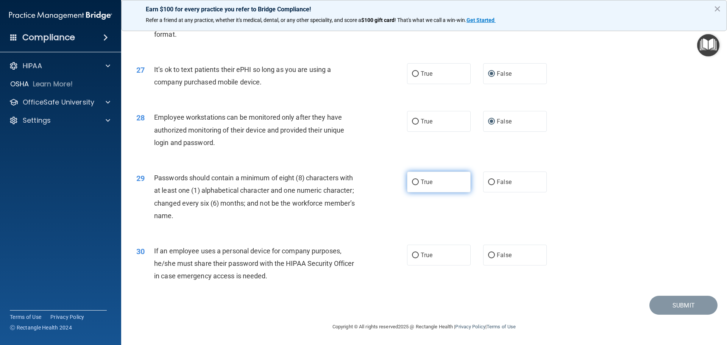
click at [413, 185] on input "True" at bounding box center [415, 182] width 7 height 6
radio input "true"
click at [488, 257] on input "False" at bounding box center [491, 256] width 7 height 6
radio input "true"
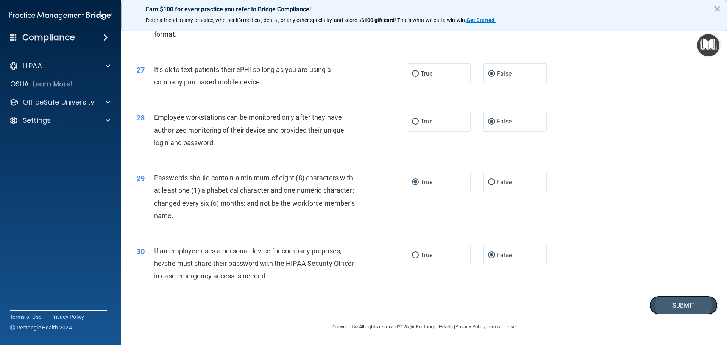
click at [673, 307] on button "Submit" at bounding box center [683, 305] width 68 height 19
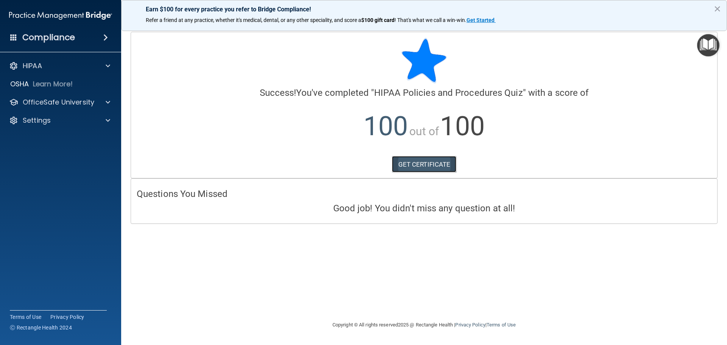
click at [429, 163] on link "GET CERTIFICATE" at bounding box center [424, 164] width 65 height 17
click at [58, 103] on p "OfficeSafe University" at bounding box center [59, 102] width 72 height 9
click at [66, 120] on p "HIPAA Training" at bounding box center [36, 121] width 62 height 8
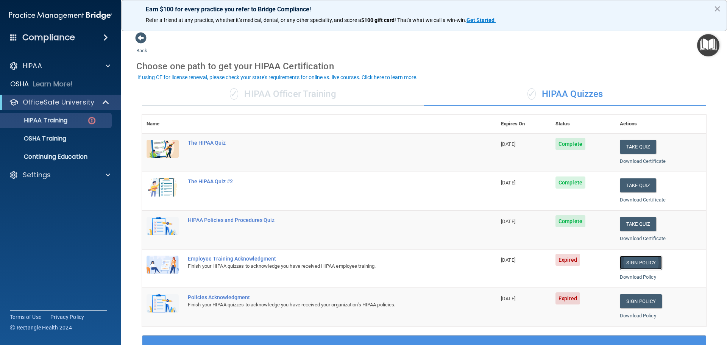
click at [645, 260] on link "Sign Policy" at bounding box center [641, 263] width 42 height 14
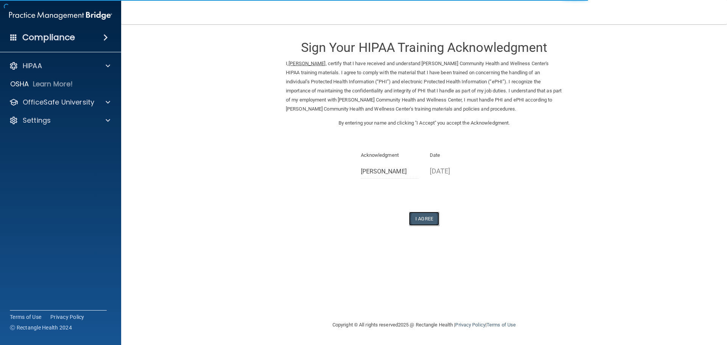
click at [427, 218] on button "I Agree" at bounding box center [424, 219] width 30 height 14
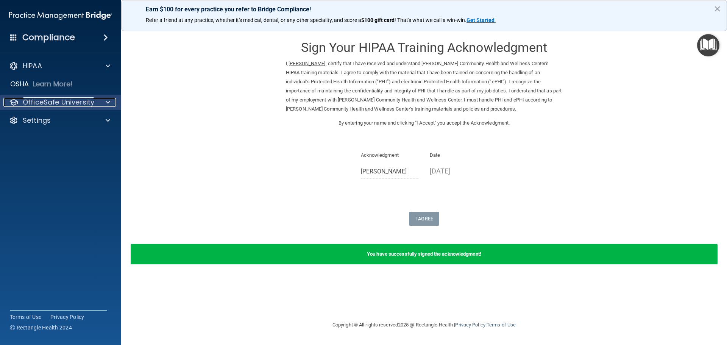
click at [81, 102] on p "OfficeSafe University" at bounding box center [59, 102] width 72 height 9
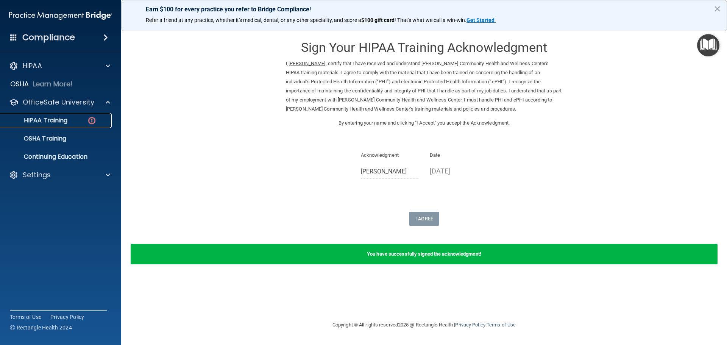
click at [72, 121] on div "HIPAA Training" at bounding box center [56, 121] width 103 height 8
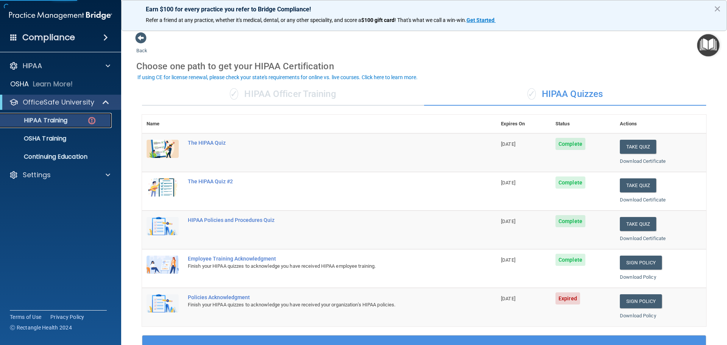
scroll to position [114, 0]
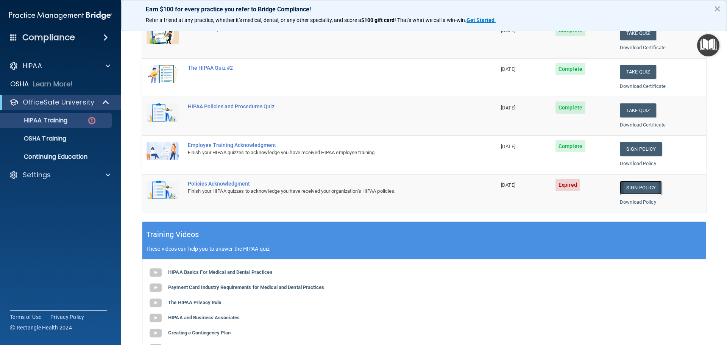
click at [640, 186] on link "Sign Policy" at bounding box center [641, 188] width 42 height 14
click at [634, 188] on link "Sign Policy" at bounding box center [641, 188] width 42 height 14
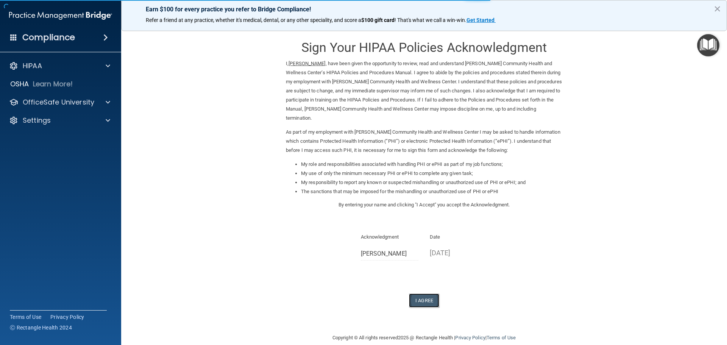
click at [420, 293] on button "I Agree" at bounding box center [424, 300] width 30 height 14
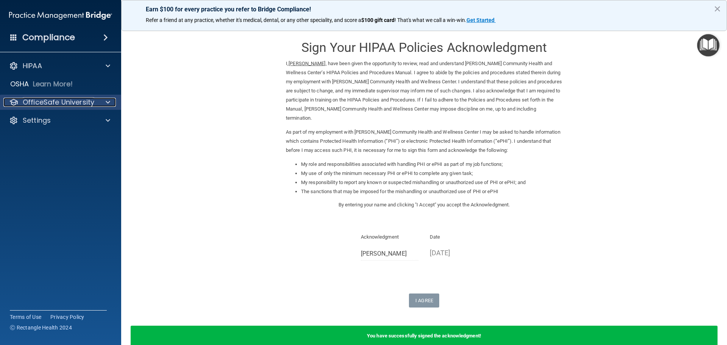
drag, startPoint x: 65, startPoint y: 100, endPoint x: 86, endPoint y: 108, distance: 22.3
click at [65, 100] on p "OfficeSafe University" at bounding box center [59, 102] width 72 height 9
click at [66, 102] on p "OfficeSafe University" at bounding box center [59, 102] width 72 height 9
click at [92, 99] on p "OfficeSafe University" at bounding box center [59, 102] width 72 height 9
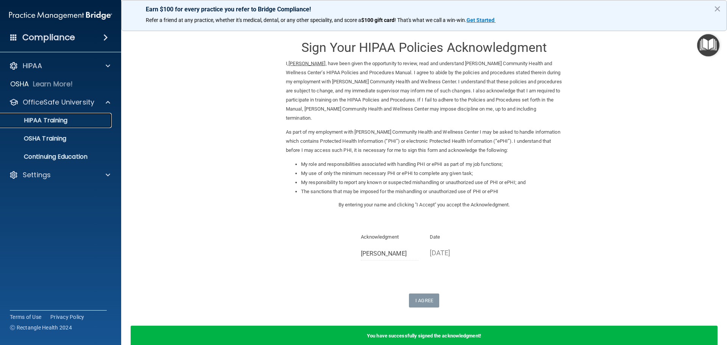
click at [81, 122] on div "HIPAA Training" at bounding box center [56, 121] width 103 height 8
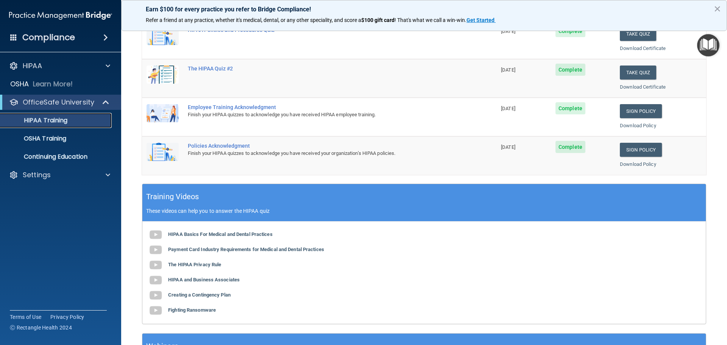
scroll to position [38, 0]
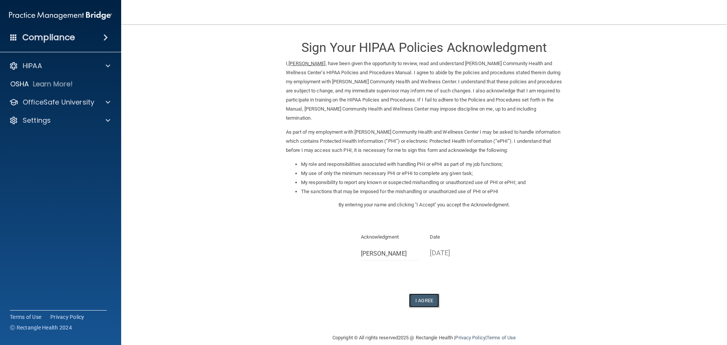
click at [424, 293] on button "I Agree" at bounding box center [424, 300] width 30 height 14
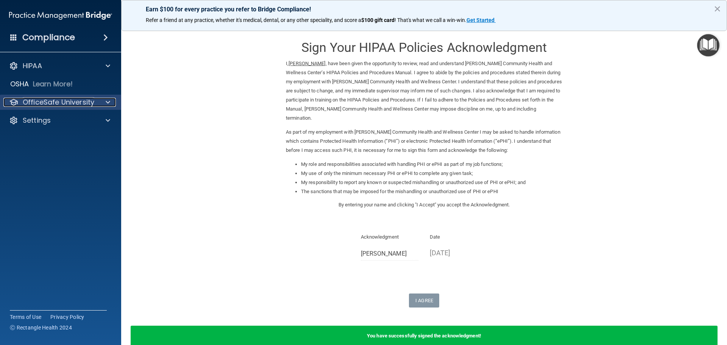
click at [70, 101] on p "OfficeSafe University" at bounding box center [59, 102] width 72 height 9
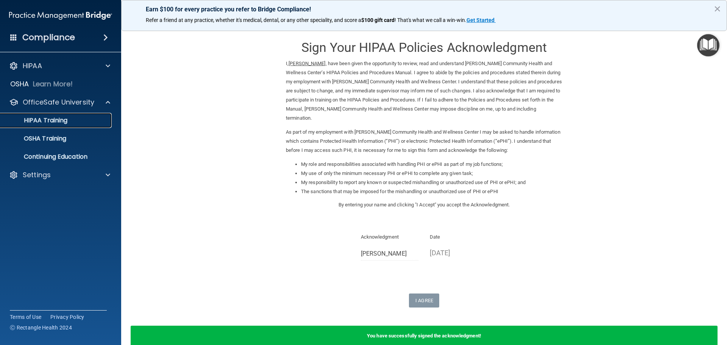
click at [73, 117] on div "HIPAA Training" at bounding box center [56, 121] width 103 height 8
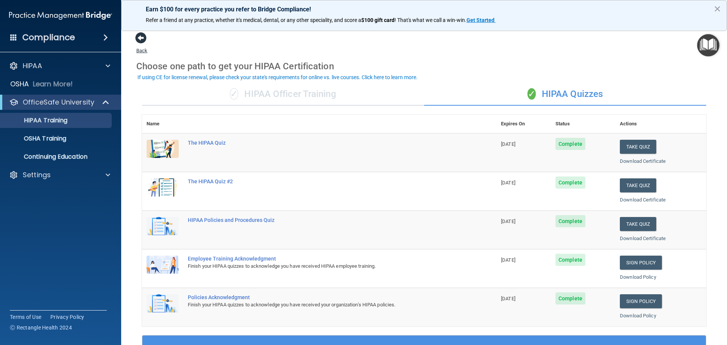
click at [143, 38] on span at bounding box center [140, 37] width 11 height 11
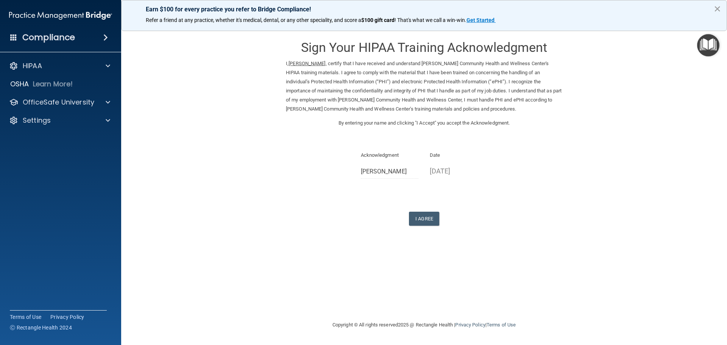
click at [716, 8] on button "×" at bounding box center [717, 9] width 7 height 12
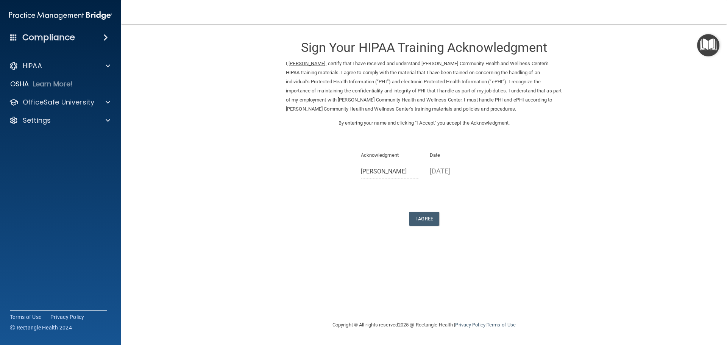
click at [41, 37] on h4 "Compliance" at bounding box center [48, 37] width 53 height 11
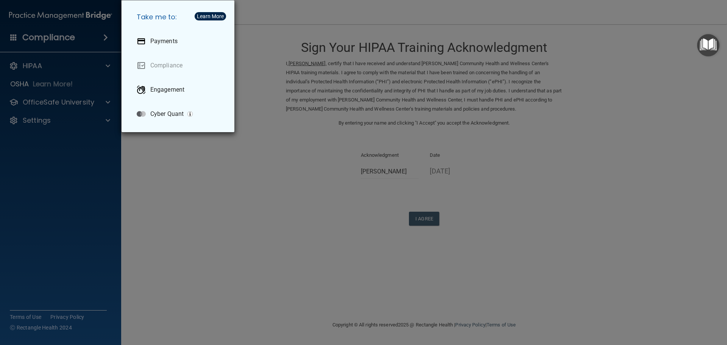
click at [44, 39] on div "Take me to: Payments Compliance Engagement Cyber Quant" at bounding box center [363, 172] width 727 height 345
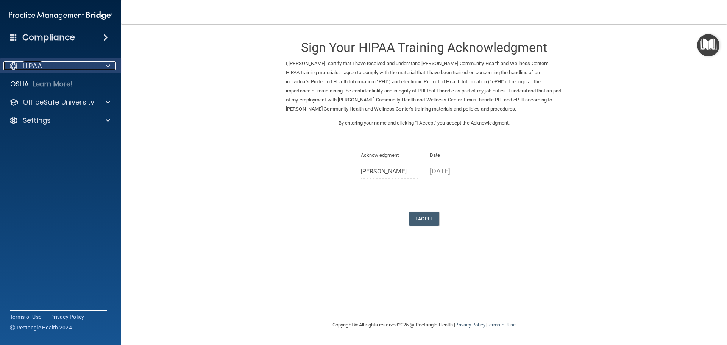
click at [55, 64] on div "HIPAA" at bounding box center [50, 65] width 94 height 9
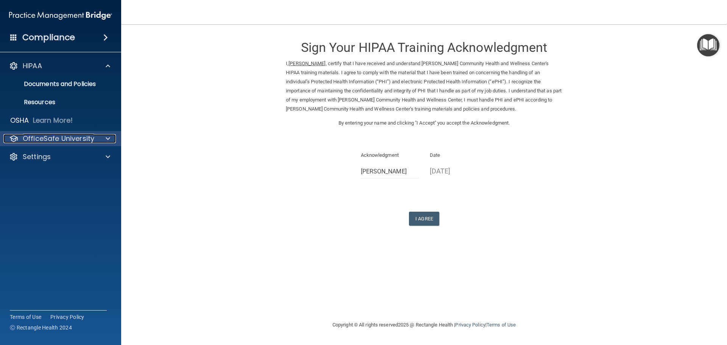
click at [58, 138] on p "OfficeSafe University" at bounding box center [59, 138] width 72 height 9
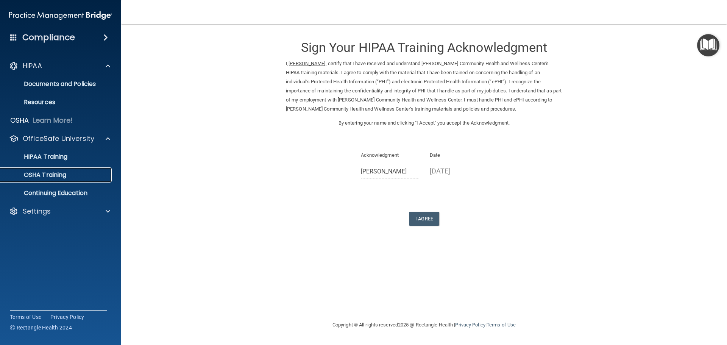
click at [58, 174] on p "OSHA Training" at bounding box center [35, 175] width 61 height 8
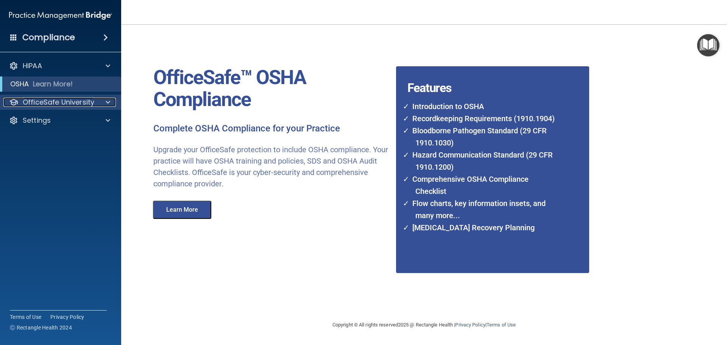
click at [60, 101] on p "OfficeSafe University" at bounding box center [59, 102] width 72 height 9
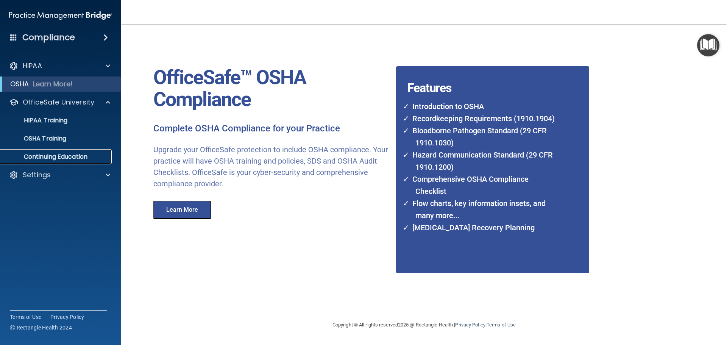
click at [43, 156] on p "Continuing Education" at bounding box center [56, 157] width 103 height 8
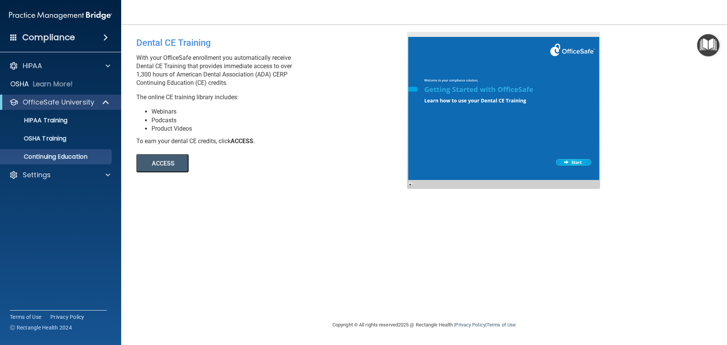
click at [713, 43] on img "Open Resource Center" at bounding box center [708, 45] width 22 height 22
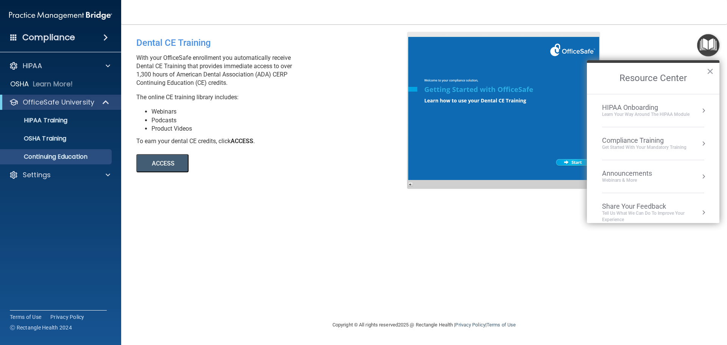
click at [12, 36] on span at bounding box center [13, 37] width 7 height 7
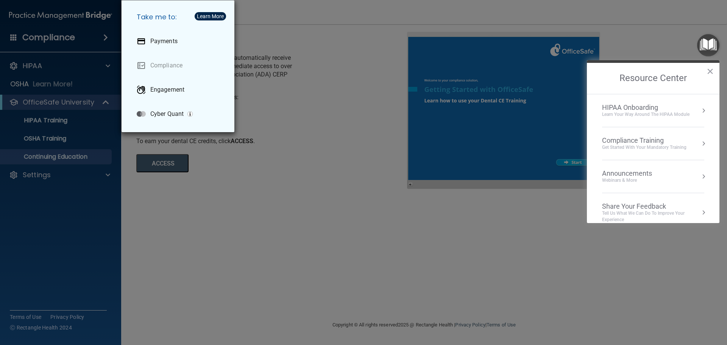
click at [66, 206] on div "Take me to: Payments Compliance Engagement Cyber Quant" at bounding box center [363, 172] width 727 height 345
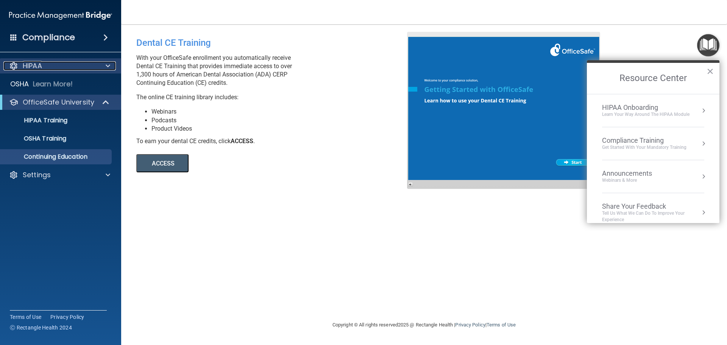
click at [56, 66] on div "HIPAA" at bounding box center [50, 65] width 94 height 9
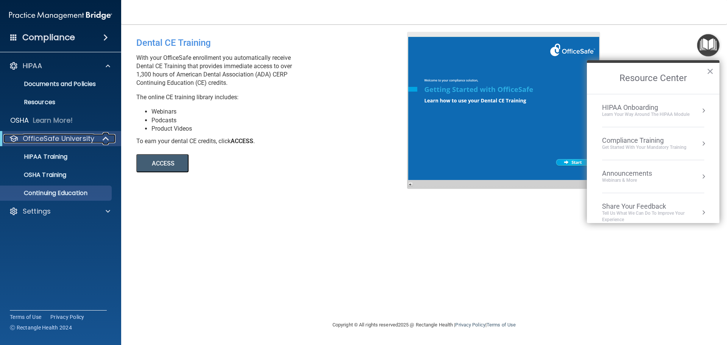
click at [61, 139] on p "OfficeSafe University" at bounding box center [59, 138] width 72 height 9
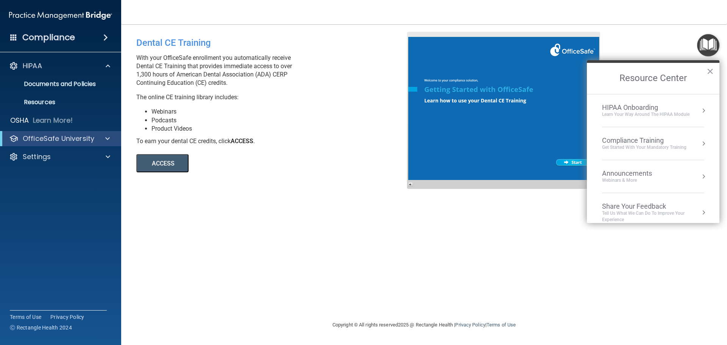
click at [713, 72] on button "×" at bounding box center [710, 71] width 7 height 12
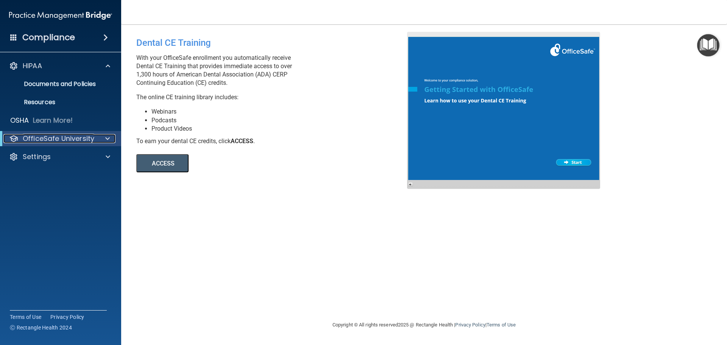
click at [60, 136] on p "OfficeSafe University" at bounding box center [59, 138] width 72 height 9
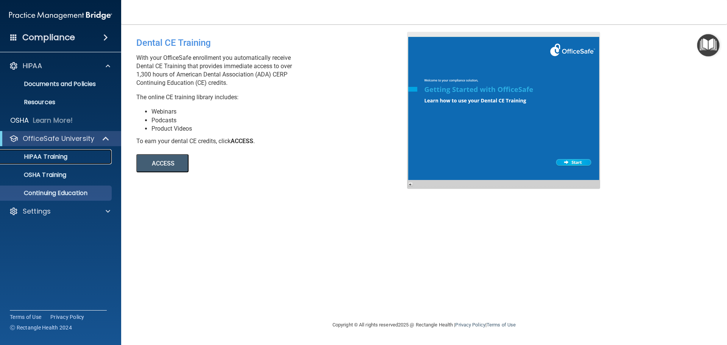
click at [81, 154] on div "HIPAA Training" at bounding box center [56, 157] width 103 height 8
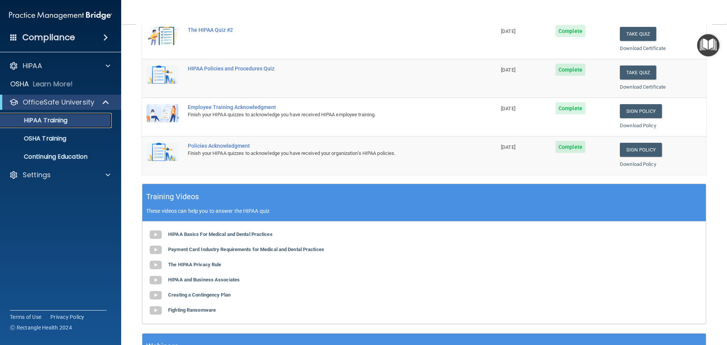
scroll to position [225, 0]
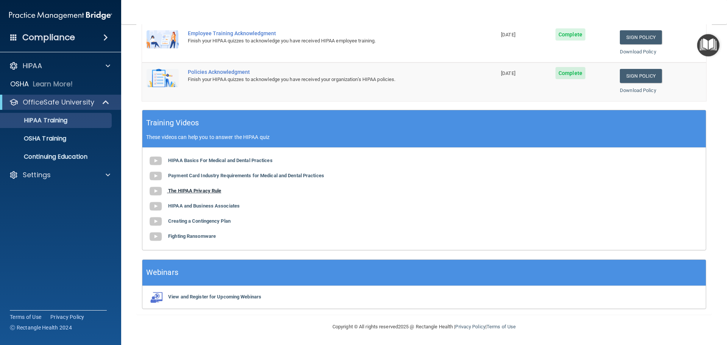
click at [186, 190] on b "The HIPAA Privacy Rule" at bounding box center [194, 191] width 53 height 6
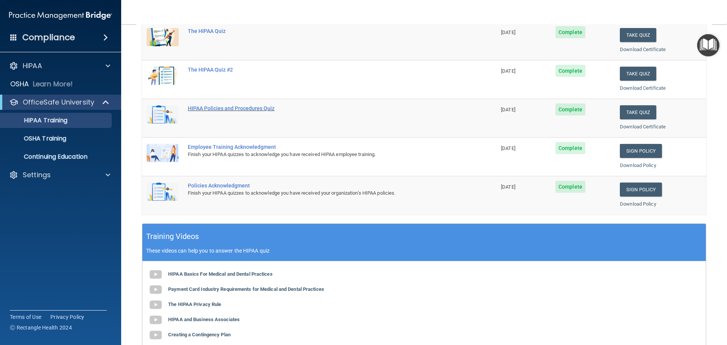
scroll to position [0, 0]
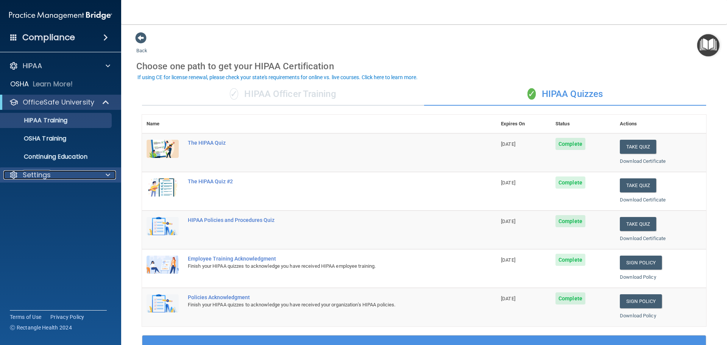
click at [73, 175] on div "Settings" at bounding box center [50, 174] width 94 height 9
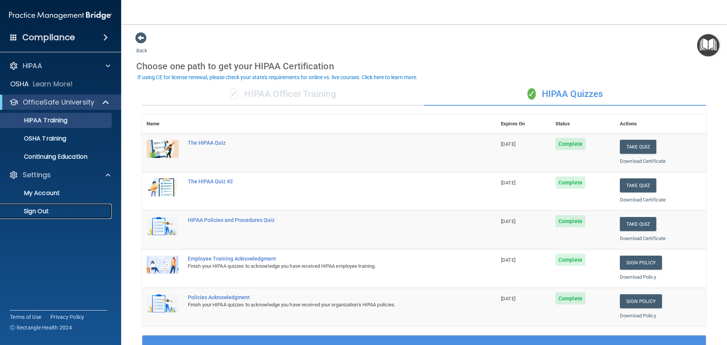
click at [41, 211] on p "Sign Out" at bounding box center [56, 211] width 103 height 8
